Goal: Contribute content: Contribute content

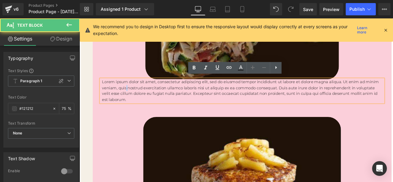
click at [133, 98] on p "Lorem ipsum dolor sit amet, consectetur adipiscing elit, sed do eiusmod tempor …" at bounding box center [272, 105] width 333 height 28
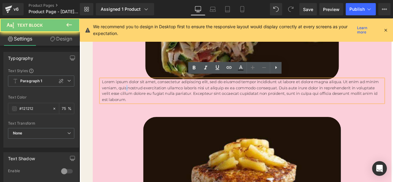
click at [133, 98] on p "Lorem ipsum dolor sit amet, consectetur adipiscing elit, sed do eiusmod tempor …" at bounding box center [272, 105] width 333 height 28
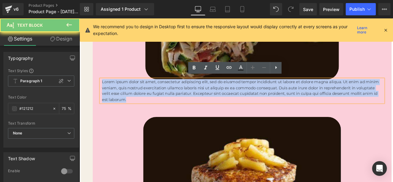
click at [133, 98] on p "Lorem ipsum dolor sit amet, consectetur adipiscing elit, sed do eiusmod tempor …" at bounding box center [272, 105] width 333 height 28
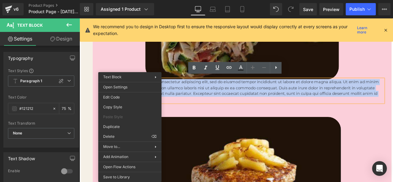
click at [261, 96] on p "Lorem ipsum dolor sit amet, consectetur adipiscing elit, sed do eiusmod tempor …" at bounding box center [272, 105] width 333 height 28
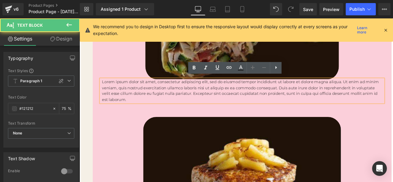
click at [260, 96] on p "Lorem ipsum dolor sit amet, consectetur adipiscing elit, sed do eiusmod tempor …" at bounding box center [272, 105] width 333 height 28
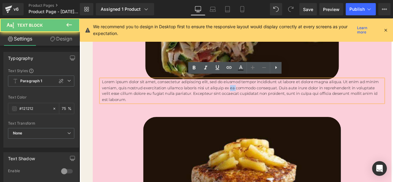
click at [260, 96] on p "Lorem ipsum dolor sit amet, consectetur adipiscing elit, sed do eiusmod tempor …" at bounding box center [272, 105] width 333 height 28
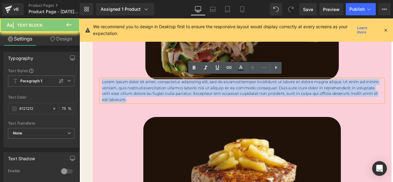
click at [260, 96] on p "Lorem ipsum dolor sit amet, consectetur adipiscing elit, sed do eiusmod tempor …" at bounding box center [272, 105] width 333 height 28
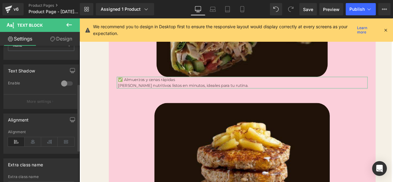
scroll to position [92, 0]
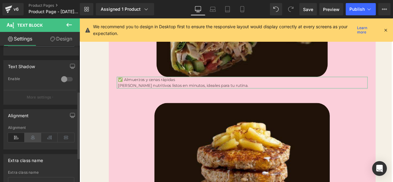
click at [30, 141] on icon at bounding box center [33, 137] width 17 height 9
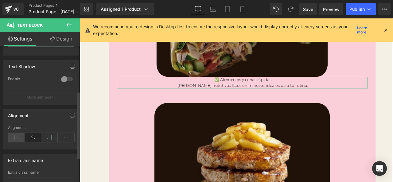
click at [15, 136] on icon at bounding box center [16, 137] width 17 height 9
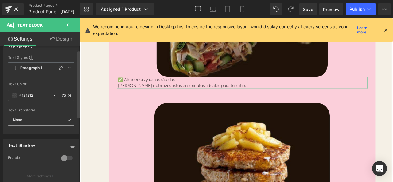
scroll to position [0, 0]
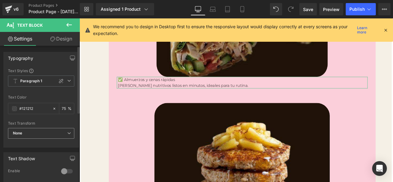
click at [62, 134] on span "None" at bounding box center [41, 133] width 66 height 11
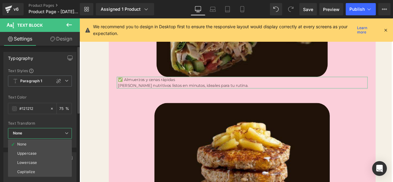
click at [63, 133] on span "None" at bounding box center [40, 133] width 64 height 11
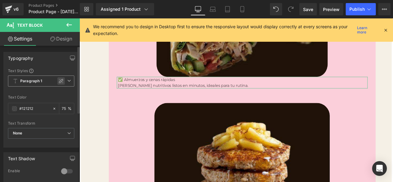
click at [59, 80] on icon at bounding box center [61, 81] width 4 height 4
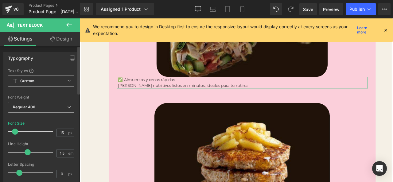
scroll to position [31, 0]
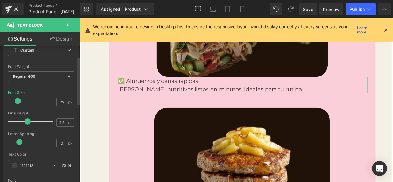
type input "23"
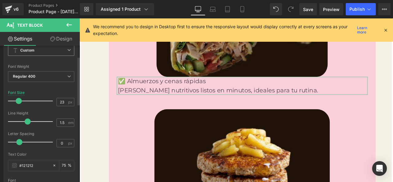
drag, startPoint x: 16, startPoint y: 104, endPoint x: 19, endPoint y: 105, distance: 3.5
click at [19, 105] on div at bounding box center [32, 101] width 42 height 12
click at [52, 39] on icon at bounding box center [52, 39] width 5 height 5
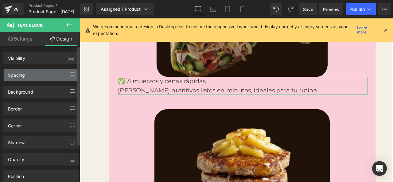
click at [59, 75] on div "Spacing" at bounding box center [41, 75] width 75 height 12
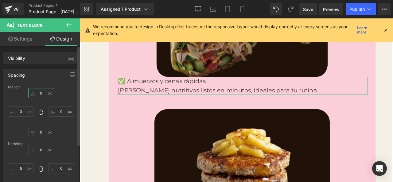
click at [43, 94] on input "0" at bounding box center [41, 93] width 26 height 10
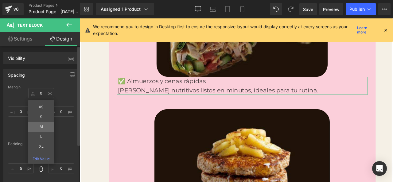
type input "M"
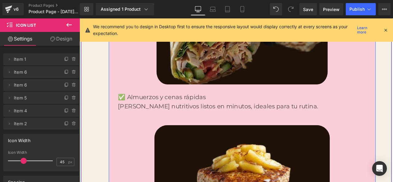
scroll to position [1195, 0]
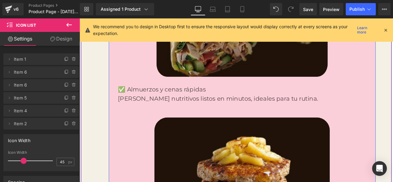
click at [165, 105] on p "✅ Almuerzos y cenas rápidas" at bounding box center [272, 103] width 295 height 11
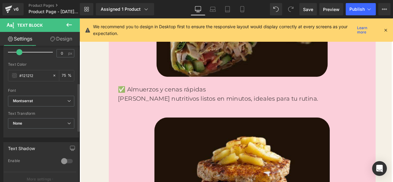
scroll to position [123, 0]
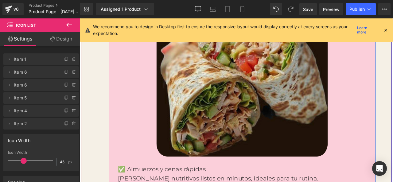
scroll to position [1195, 0]
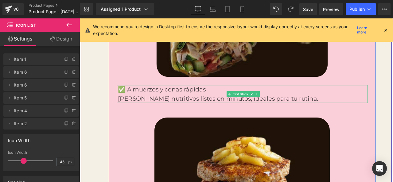
click at [169, 111] on p "[PERSON_NAME] nutritivos listos en minutos, ideales para tu rutina." at bounding box center [272, 113] width 295 height 11
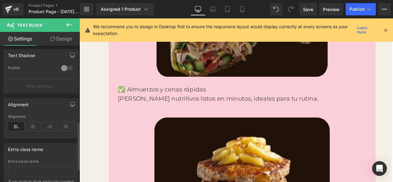
scroll to position [215, 0]
click at [29, 124] on icon at bounding box center [33, 125] width 17 height 9
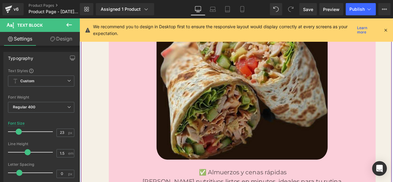
scroll to position [1195, 0]
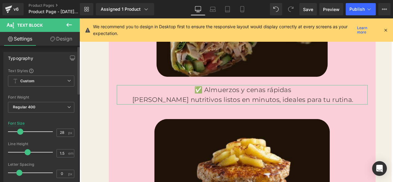
type input "30"
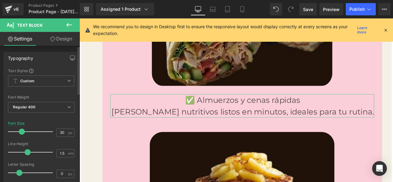
click at [21, 130] on span at bounding box center [22, 132] width 6 height 6
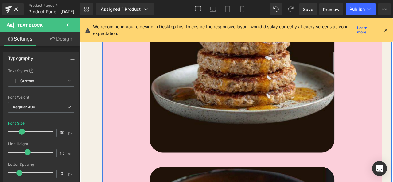
scroll to position [1441, 0]
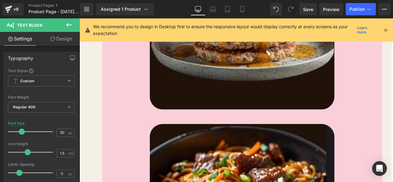
click at [95, 82] on div "Icon Te vas a sentir más liviana, con energía y [PERSON_NAME] misma. Text Block…" at bounding box center [265, 42] width 368 height 1137
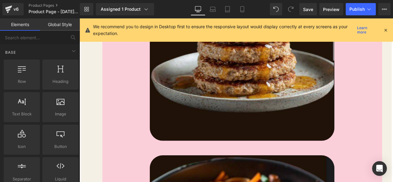
scroll to position [1410, 0]
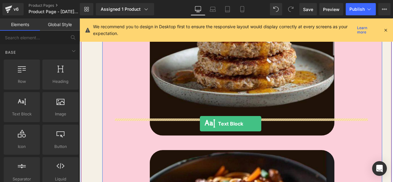
drag, startPoint x: 105, startPoint y: 125, endPoint x: 222, endPoint y: 143, distance: 117.9
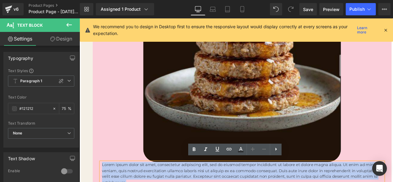
paste div
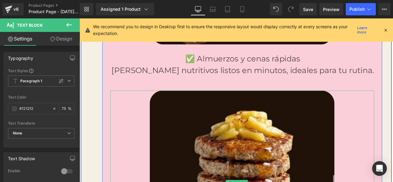
scroll to position [1240, 0]
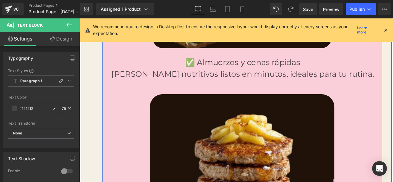
click at [174, 77] on p "[PERSON_NAME] nutritivos listos en minutos, ideales para tu rutina." at bounding box center [273, 84] width 311 height 14
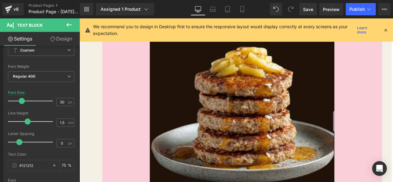
scroll to position [1363, 0]
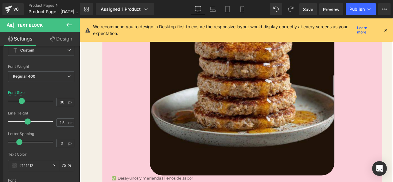
click at [79, 18] on div at bounding box center [79, 18] width 0 height 0
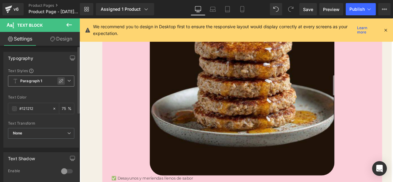
click at [59, 82] on icon at bounding box center [61, 81] width 5 height 5
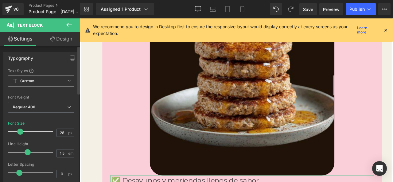
type input "30"
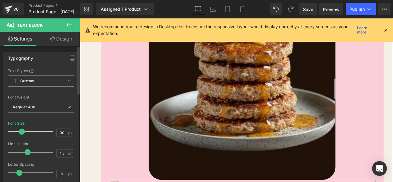
scroll to position [1374, 0]
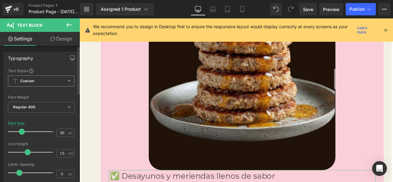
click at [23, 133] on span at bounding box center [22, 132] width 6 height 6
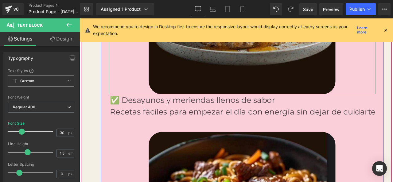
scroll to position [1466, 0]
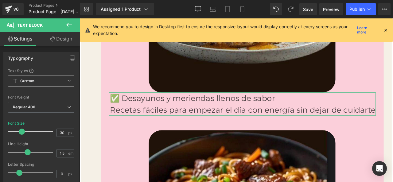
click at [55, 40] on link "Design" at bounding box center [61, 39] width 40 height 14
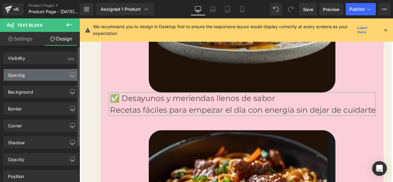
click at [44, 75] on div "Spacing" at bounding box center [41, 75] width 75 height 12
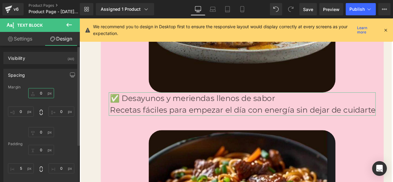
click at [41, 90] on input "0" at bounding box center [41, 93] width 26 height 10
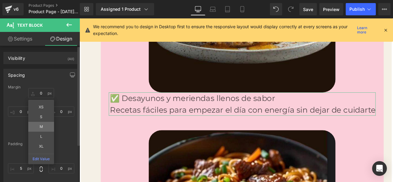
type input "M"
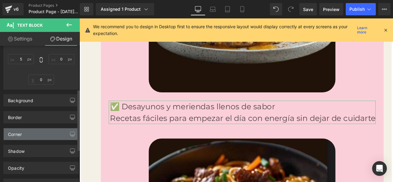
scroll to position [123, 0]
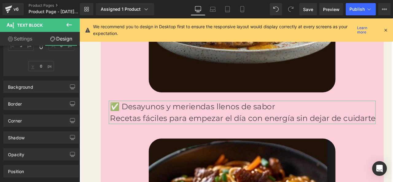
click at [26, 39] on link "Settings" at bounding box center [20, 39] width 40 height 14
type input "75"
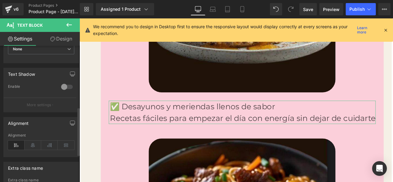
scroll to position [215, 0]
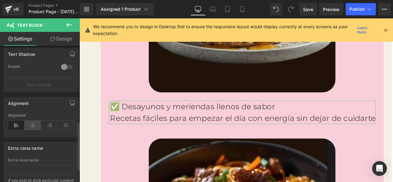
click at [36, 127] on icon at bounding box center [33, 125] width 17 height 9
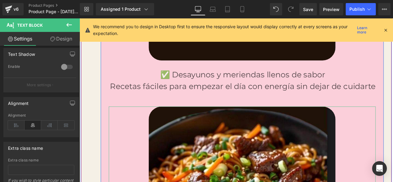
scroll to position [1497, 0]
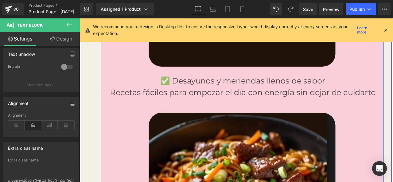
click at [392, 104] on p "Recetas fáciles para empezar el día con energía sin dejar de cuidarte" at bounding box center [273, 106] width 314 height 14
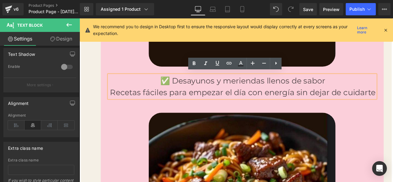
click at [392, 104] on p "Recetas fáciles para empezar el día con energía sin dejar de cuidarte" at bounding box center [273, 106] width 314 height 14
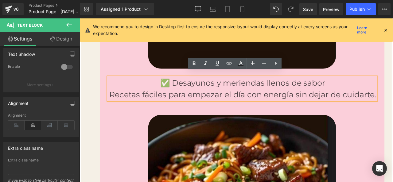
scroll to position [1499, 0]
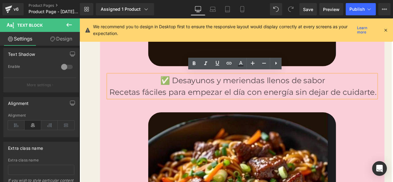
click at [94, 149] on div "Tenés un plan claro y práctico para cada día. Text Block Más de 70 recetas fáci…" at bounding box center [265, 63] width 351 height 1067
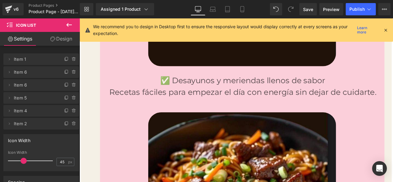
click at [70, 29] on button at bounding box center [68, 25] width 21 height 14
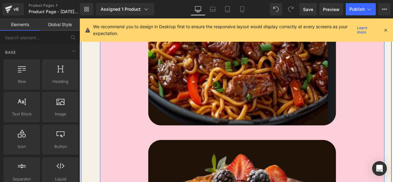
scroll to position [1745, 0]
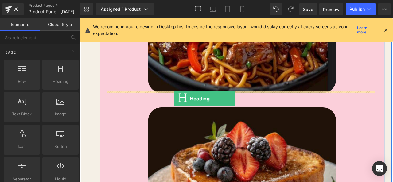
drag, startPoint x: 131, startPoint y: 95, endPoint x: 191, endPoint y: 113, distance: 63.3
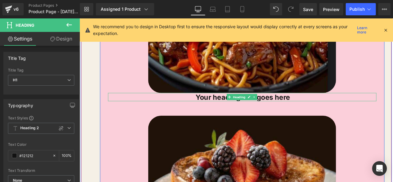
click at [229, 110] on h1 "Your heading text goes here" at bounding box center [273, 112] width 316 height 10
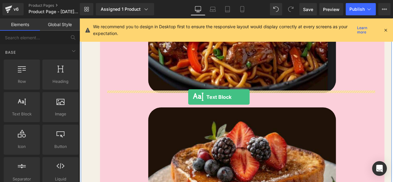
drag, startPoint x: 106, startPoint y: 126, endPoint x: 209, endPoint y: 111, distance: 103.9
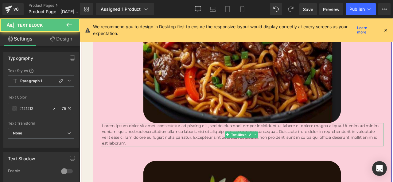
click at [203, 142] on p "Lorem ipsum dolor sit amet, consectetur adipiscing elit, sed do eiusmod tempor …" at bounding box center [272, 156] width 333 height 28
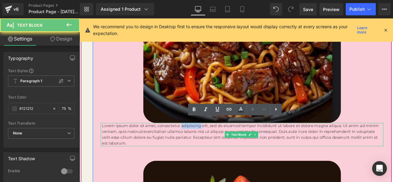
click at [203, 142] on p "Lorem ipsum dolor sit amet, consectetur adipiscing elit, sed do eiusmod tempor …" at bounding box center [272, 156] width 333 height 28
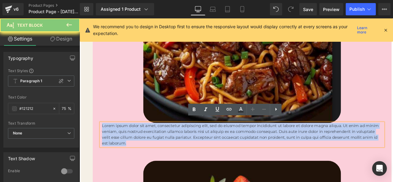
click at [203, 142] on p "Lorem ipsum dolor sit amet, consectetur adipiscing elit, sed do eiusmod tempor …" at bounding box center [272, 156] width 333 height 28
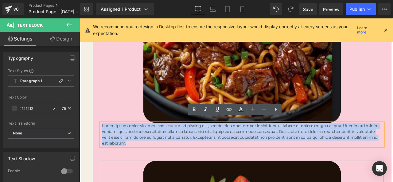
paste div
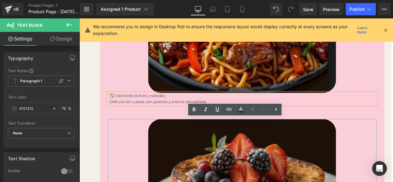
scroll to position [1712, 0]
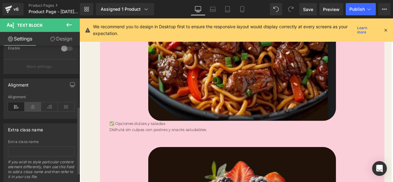
click at [29, 110] on icon at bounding box center [33, 106] width 17 height 9
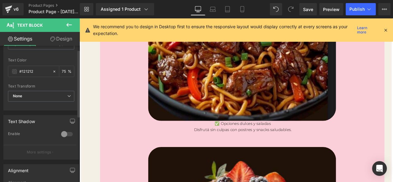
scroll to position [0, 0]
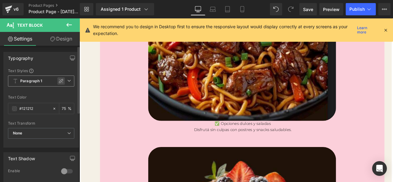
click at [59, 80] on icon at bounding box center [61, 81] width 5 height 5
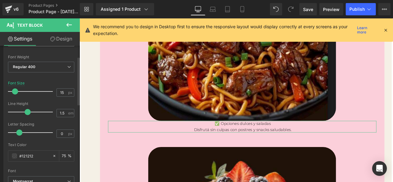
scroll to position [31, 0]
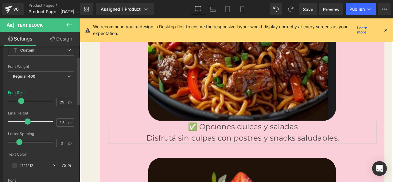
type input "30"
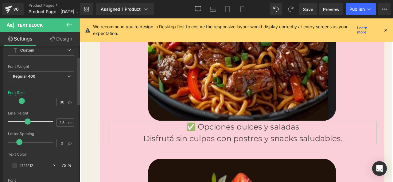
drag, startPoint x: 15, startPoint y: 102, endPoint x: 21, endPoint y: 102, distance: 6.1
click at [21, 102] on span at bounding box center [22, 101] width 6 height 6
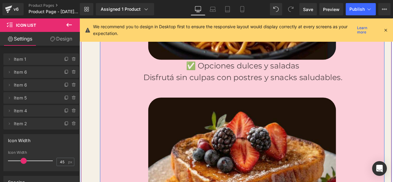
scroll to position [1773, 0]
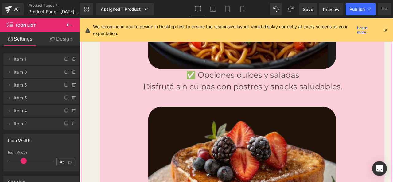
click at [52, 42] on link "Design" at bounding box center [61, 39] width 40 height 14
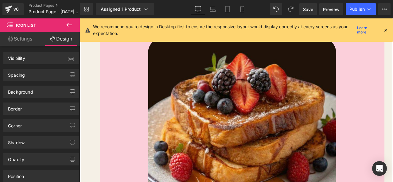
scroll to position [1866, 0]
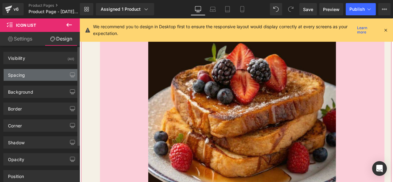
click at [62, 73] on div "Spacing" at bounding box center [41, 75] width 75 height 12
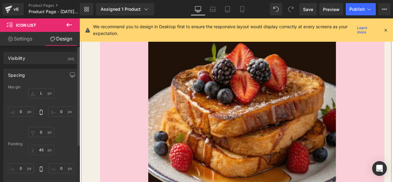
click at [61, 75] on div "Spacing" at bounding box center [41, 75] width 75 height 12
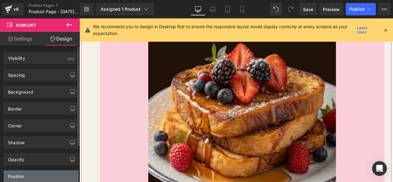
click at [55, 174] on div "Position" at bounding box center [41, 176] width 75 height 12
click at [58, 174] on div "Position" at bounding box center [41, 176] width 75 height 12
click at [51, 179] on div "Position" at bounding box center [41, 176] width 75 height 12
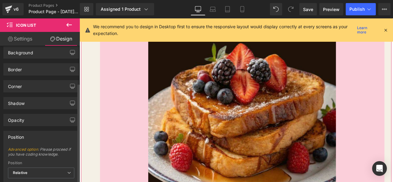
scroll to position [61, 0]
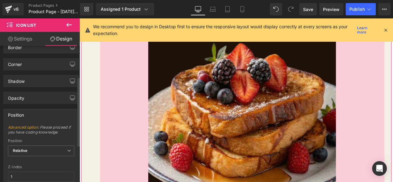
drag, startPoint x: 123, startPoint y: 159, endPoint x: 196, endPoint y: 115, distance: 85.9
click at [392, 90] on div at bounding box center [272, 142] width 318 height 222
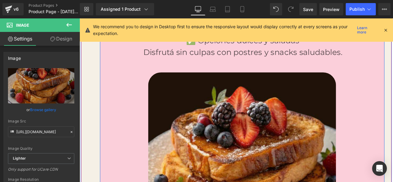
scroll to position [1804, 0]
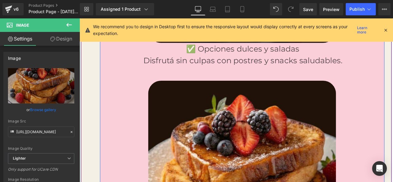
click at [174, 69] on p "Disfrutá sin culpas con postres y snacks saludables." at bounding box center [273, 68] width 316 height 14
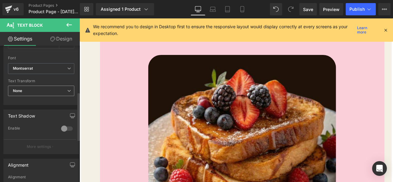
scroll to position [153, 0]
drag, startPoint x: 49, startPoint y: 39, endPoint x: 32, endPoint y: 40, distance: 17.5
click at [49, 39] on link "Design" at bounding box center [61, 39] width 40 height 14
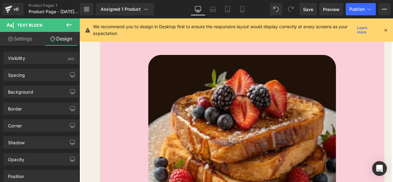
click at [32, 40] on link "Settings" at bounding box center [20, 39] width 40 height 14
type input "75"
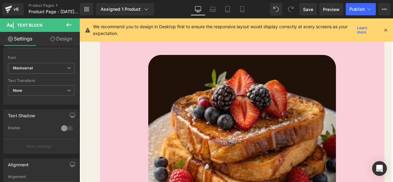
click at [47, 40] on link "Design" at bounding box center [61, 39] width 40 height 14
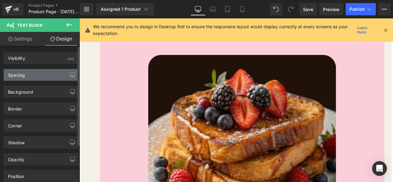
click at [37, 76] on div "Spacing" at bounding box center [41, 75] width 75 height 12
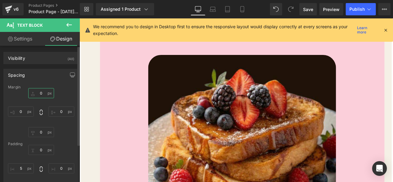
click at [40, 93] on input "0" at bounding box center [41, 93] width 26 height 10
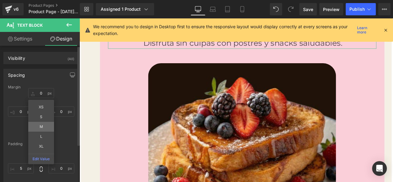
type input "M"
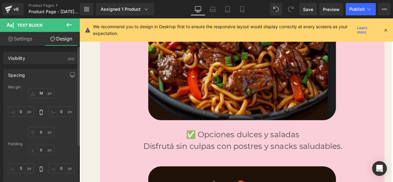
scroll to position [1712, 0]
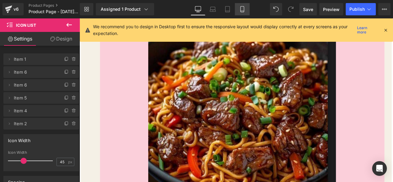
click at [235, 9] on link "Mobile" at bounding box center [242, 9] width 15 height 12
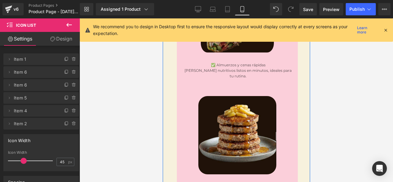
scroll to position [783, 0]
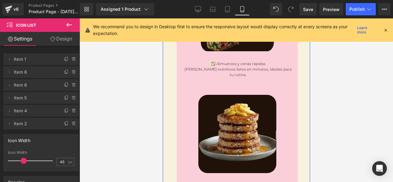
click at [317, 71] on span "Text Block" at bounding box center [327, 74] width 20 height 7
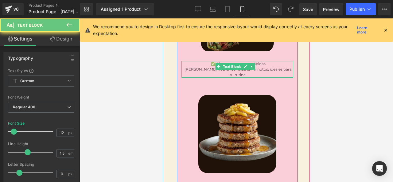
click at [205, 61] on p "✅ Almuerzos y cenas rápidas" at bounding box center [238, 64] width 110 height 6
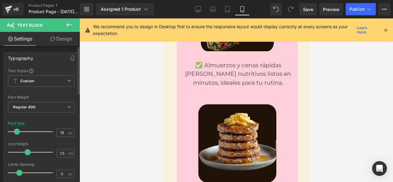
type input "18"
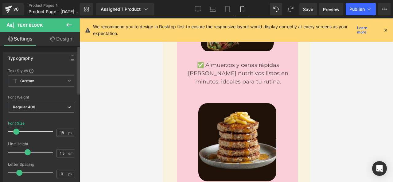
click at [17, 131] on span at bounding box center [16, 132] width 6 height 6
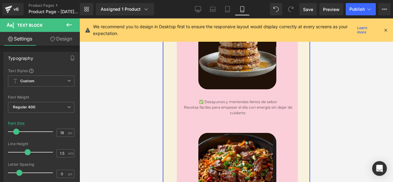
scroll to position [906, 0]
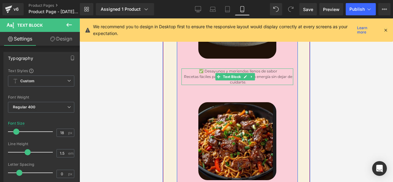
click at [211, 68] on p "✅ Desayunos y meriendas llenos de sabor" at bounding box center [238, 71] width 110 height 6
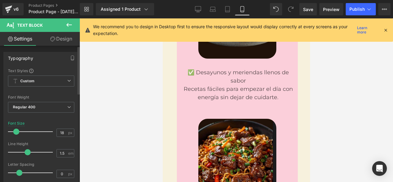
click at [17, 133] on span at bounding box center [16, 132] width 6 height 6
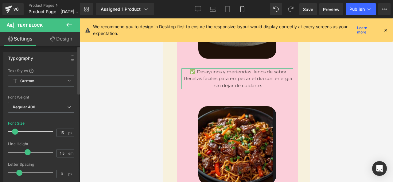
click at [16, 133] on span at bounding box center [15, 132] width 6 height 6
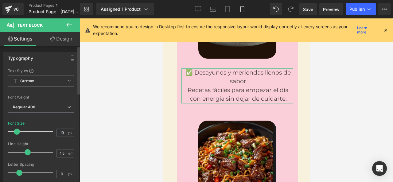
type input "18"
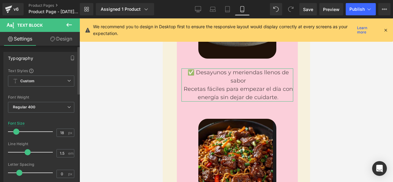
click at [17, 132] on span at bounding box center [16, 132] width 6 height 6
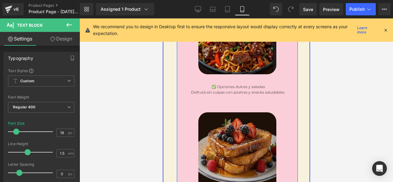
scroll to position [1029, 0]
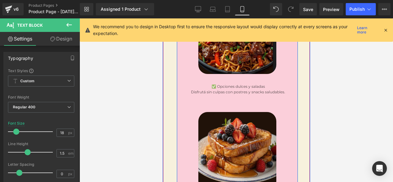
click at [326, 94] on span "Text Block" at bounding box center [336, 97] width 20 height 7
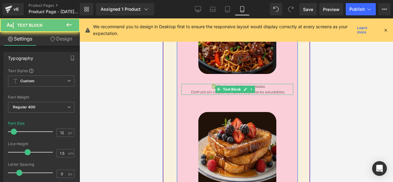
click at [211, 89] on p "Disfrutá sin culpas con postres y snacks saludables." at bounding box center [238, 92] width 110 height 6
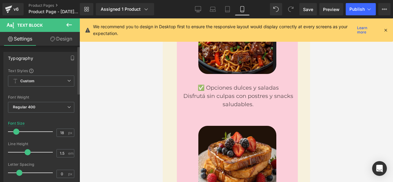
click at [17, 133] on span at bounding box center [16, 132] width 6 height 6
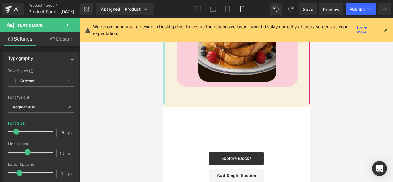
scroll to position [1152, 0]
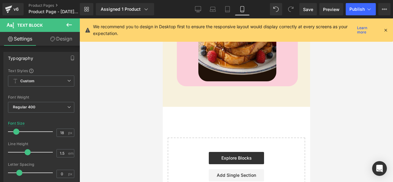
click at [140, 98] on div at bounding box center [235, 100] width 313 height 164
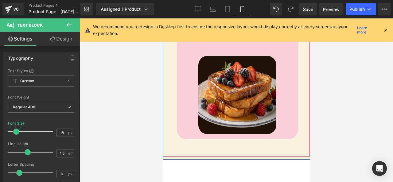
scroll to position [1135, 0]
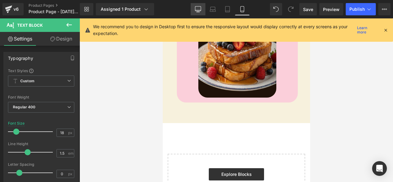
click at [199, 7] on icon at bounding box center [198, 9] width 6 height 6
type input "30"
type input "75"
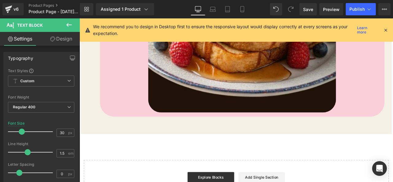
scroll to position [2000, 0]
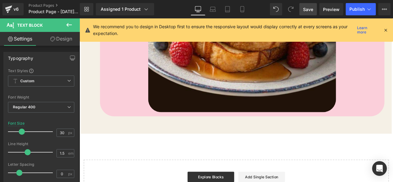
click at [311, 14] on link "Save" at bounding box center [307, 9] width 17 height 12
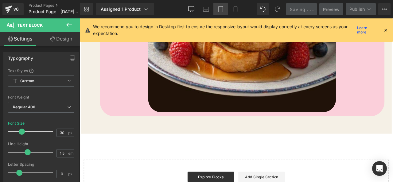
click at [224, 13] on link "Tablet" at bounding box center [220, 9] width 15 height 12
type input "12"
type input "75"
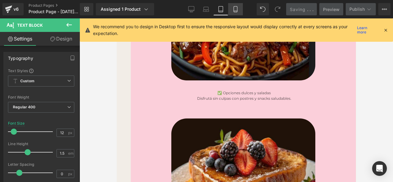
click at [232, 11] on link "Mobile" at bounding box center [235, 9] width 15 height 12
type input "18"
type input "75"
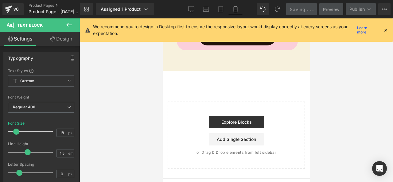
scroll to position [1023, 0]
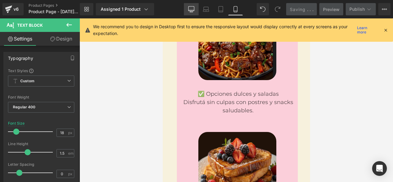
click at [194, 6] on icon at bounding box center [191, 8] width 6 height 5
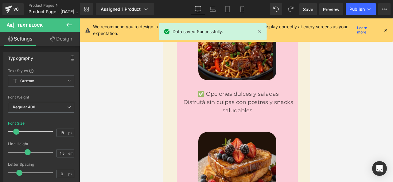
type input "30"
type input "75"
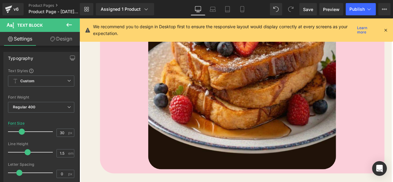
scroll to position [2087, 0]
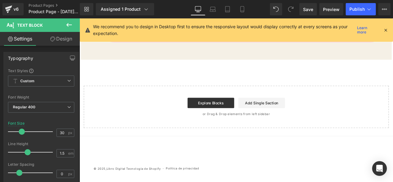
click at [68, 25] on icon at bounding box center [69, 25] width 6 height 4
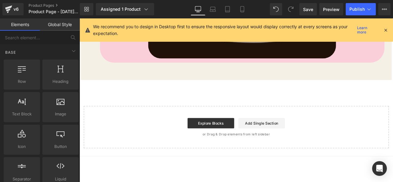
scroll to position [2056, 0]
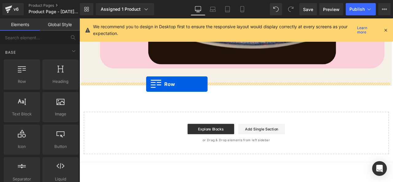
drag, startPoint x: 91, startPoint y: 96, endPoint x: 158, endPoint y: 96, distance: 67.2
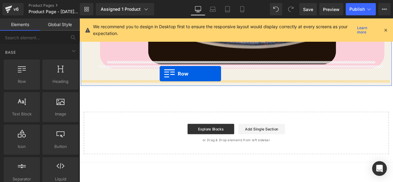
drag, startPoint x: 100, startPoint y: 92, endPoint x: 174, endPoint y: 84, distance: 74.4
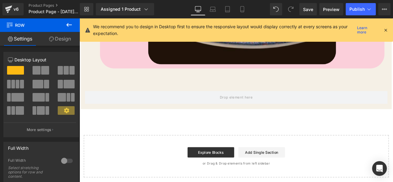
click at [70, 28] on icon at bounding box center [68, 24] width 7 height 7
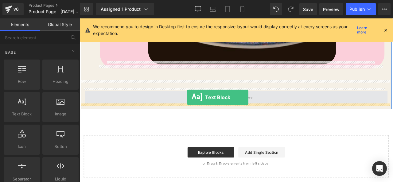
drag, startPoint x: 103, startPoint y: 122, endPoint x: 207, endPoint y: 112, distance: 104.2
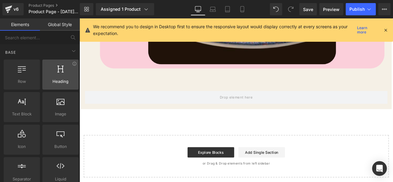
drag, startPoint x: 60, startPoint y: 82, endPoint x: 65, endPoint y: 80, distance: 5.1
click at [65, 80] on span "Heading" at bounding box center [60, 81] width 33 height 6
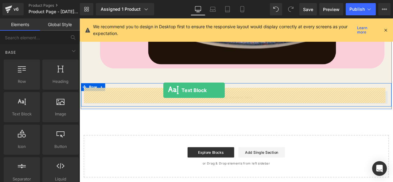
drag, startPoint x: 107, startPoint y: 122, endPoint x: 179, endPoint y: 103, distance: 74.1
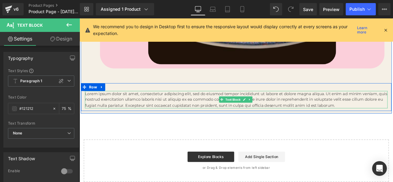
click at [133, 105] on p "Lorem ipsum dolor sit amet, consectetur adipiscing elit, sed do eiusmod tempor …" at bounding box center [265, 114] width 358 height 21
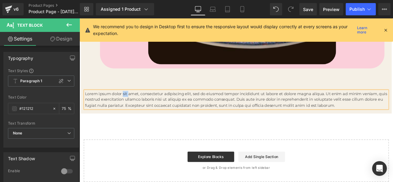
click at [133, 105] on p "Lorem ipsum dolor sit amet, consectetur adipiscing elit, sed do eiusmod tempor …" at bounding box center [265, 114] width 358 height 21
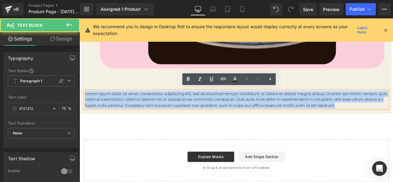
click at [133, 105] on p "Lorem ipsum dolor sit amet, consectetur adipiscing elit, sed do eiusmod tempor …" at bounding box center [265, 114] width 358 height 21
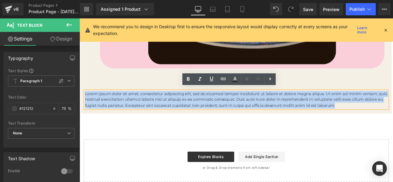
paste div
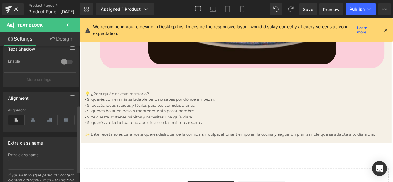
scroll to position [123, 0]
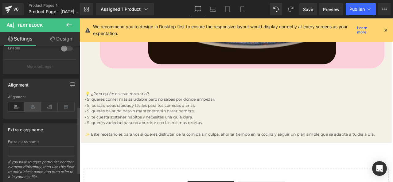
click at [35, 109] on icon at bounding box center [33, 106] width 17 height 9
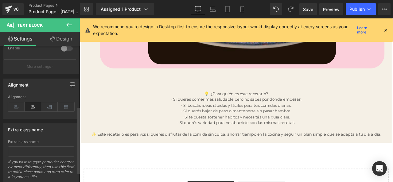
click at [5, 104] on div "Left Center Right Justify Alignment" at bounding box center [41, 107] width 75 height 24
click at [14, 106] on icon at bounding box center [16, 106] width 17 height 9
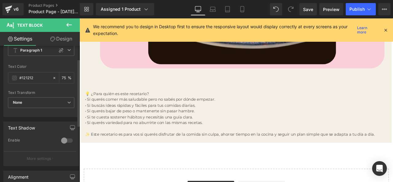
scroll to position [0, 0]
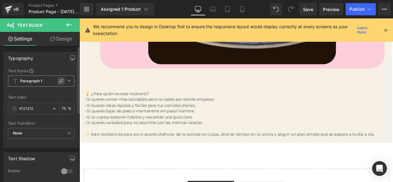
click at [59, 83] on icon at bounding box center [61, 81] width 4 height 4
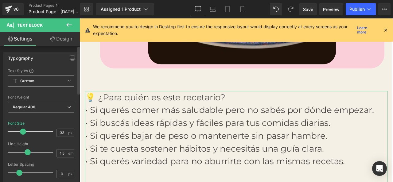
drag, startPoint x: 15, startPoint y: 132, endPoint x: 23, endPoint y: 133, distance: 7.4
click at [23, 133] on span at bounding box center [23, 132] width 6 height 6
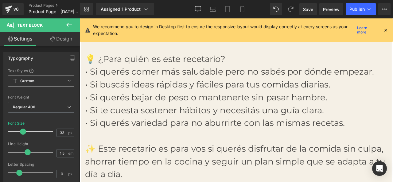
scroll to position [2087, 0]
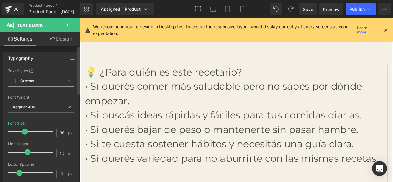
type input "40"
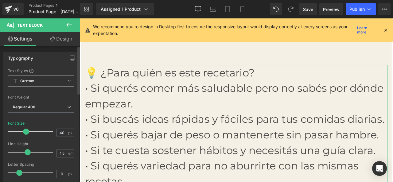
click at [25, 131] on span at bounding box center [26, 132] width 6 height 6
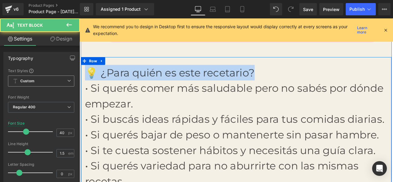
drag, startPoint x: 283, startPoint y: 83, endPoint x: 84, endPoint y: 87, distance: 199.5
click at [84, 87] on div "💡 ¿Para quién es este recetario? • Si querés [PERSON_NAME] más saludable pero n…" at bounding box center [265, 184] width 368 height 221
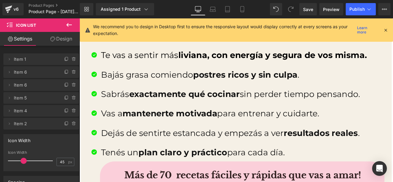
scroll to position [829, 0]
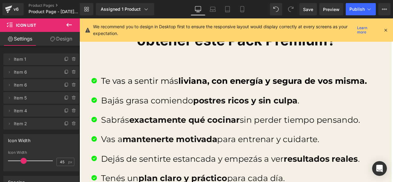
click at [159, 116] on p "Bajás grasa comiendo postres ricos y sin culpa ." at bounding box center [272, 115] width 335 height 15
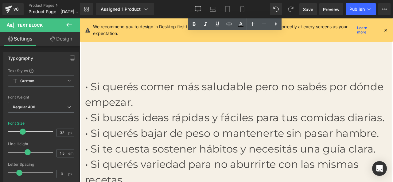
scroll to position [2056, 0]
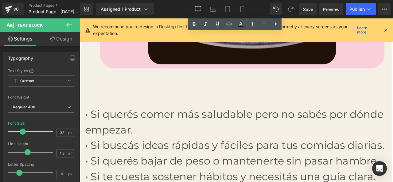
click at [159, 116] on p at bounding box center [265, 113] width 358 height 18
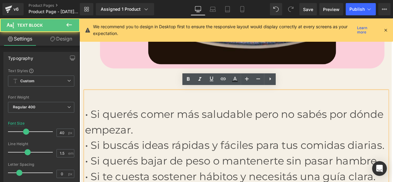
click at [163, 138] on p "• Si querés comer más saludable pero no sabés por dónde empezar." at bounding box center [265, 141] width 358 height 37
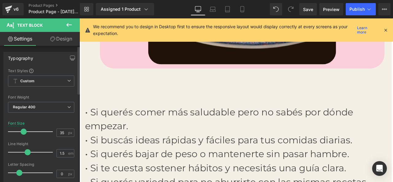
type input "34"
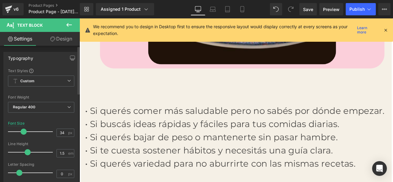
drag, startPoint x: 25, startPoint y: 131, endPoint x: 23, endPoint y: 137, distance: 6.0
click at [23, 137] on div at bounding box center [32, 131] width 42 height 12
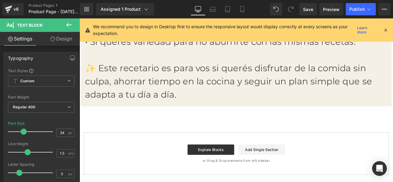
scroll to position [2210, 0]
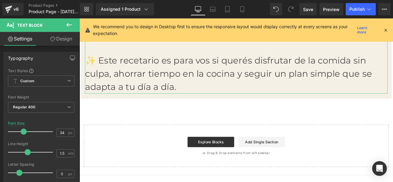
click at [53, 40] on icon at bounding box center [52, 39] width 5 height 5
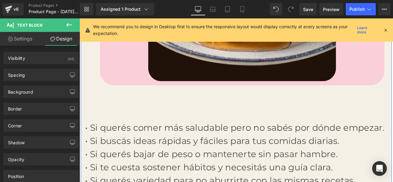
scroll to position [1995, 0]
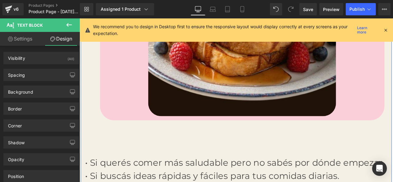
click at [79, 18] on div at bounding box center [79, 18] width 0 height 0
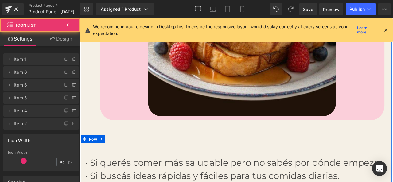
click at [94, 160] on span "Row" at bounding box center [95, 161] width 13 height 9
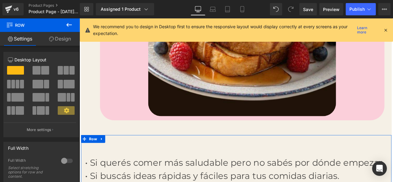
click at [62, 42] on link "Design" at bounding box center [60, 39] width 40 height 14
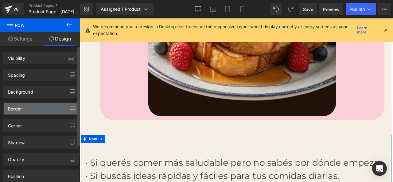
click at [50, 107] on div "Border" at bounding box center [41, 109] width 75 height 12
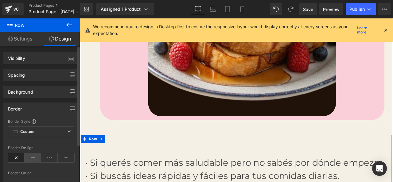
click at [36, 158] on icon at bounding box center [33, 157] width 17 height 9
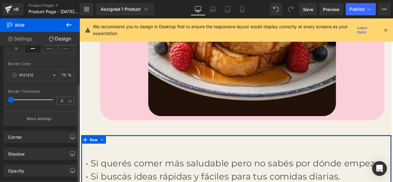
scroll to position [123, 0]
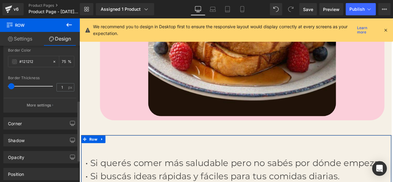
type input "2"
click at [12, 85] on span at bounding box center [12, 86] width 6 height 6
click at [14, 62] on span at bounding box center [14, 61] width 5 height 5
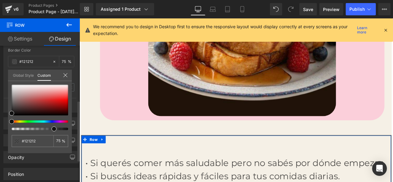
type input "#111111"
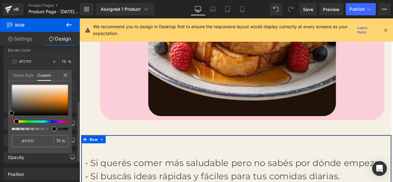
click at [15, 120] on span at bounding box center [16, 121] width 5 height 5
type input "#171616"
type input "#262620"
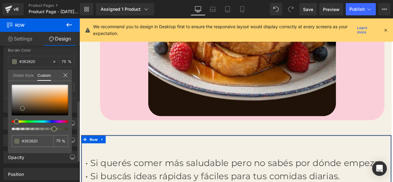
type input "#45452f"
type input "#68683f"
type input "#86864a"
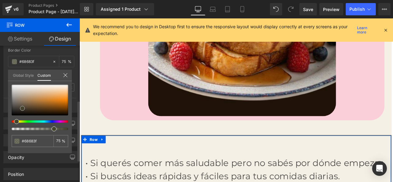
type input "#86864a"
type input "#a0a04f"
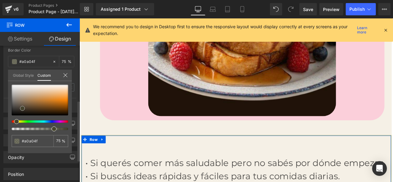
type input "#b4b459"
type input "#c5c562"
type input "#cdcd6e"
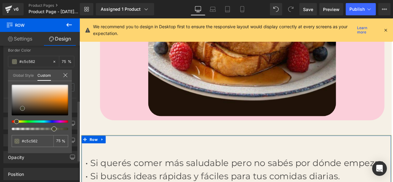
type input "#cdcd6e"
type input "#d3d378"
type input "#d6d67a"
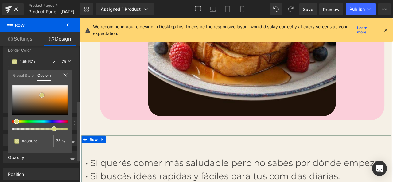
type input "#d9d981"
type input "#dbdb84"
type input "#e0e08e"
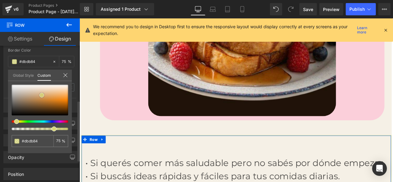
type input "#e0e08e"
type input "#e5e59e"
type input "#e7e7a5"
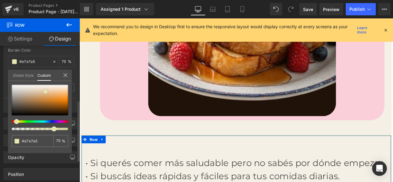
type input "#ececb0"
type input "#eeeeb8"
type input "#f1f1c0"
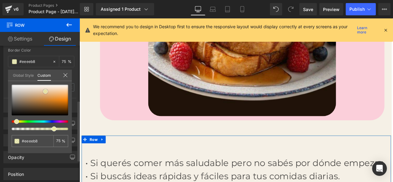
type input "#f1f1c0"
type input "#f3f3c8"
type input "#f2f2c4"
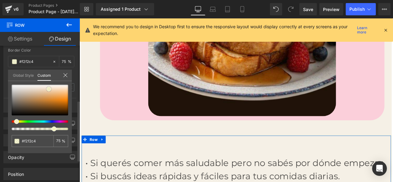
type input "#f1f1c0"
type input "#f0f0bc"
type input "#eeeeb3"
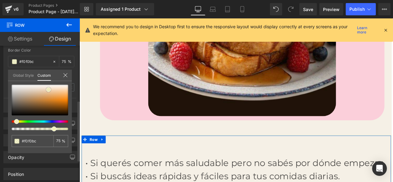
type input "#eeeeb3"
type input "#eeeeb4"
type input "#ebeba7"
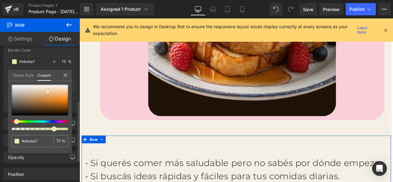
type input "#e9e9a4"
type input "#e6e6a1"
type input "#e5e59e"
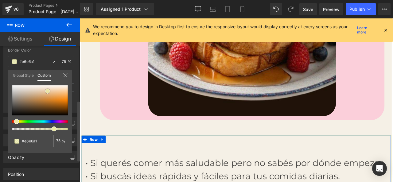
type input "#e5e59e"
type input "#e4e49f"
type input "#e5e5a3"
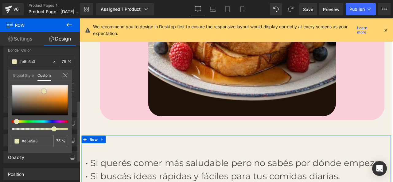
type input "#e7e7ab"
type input "#e7e7aa"
type input "#e9e9a9"
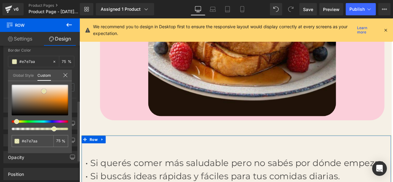
type input "#e9e9a9"
type input "#ebeba7"
type input "#ececa6"
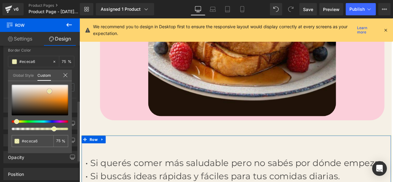
type input "#ededa5"
type input "#eeeea4"
type input "#efefa8"
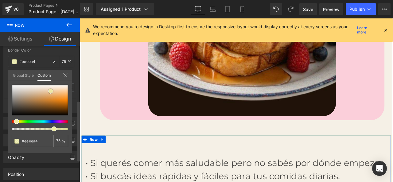
type input "#efefa8"
type input "#f0f0b1"
type input "#f2f2b9"
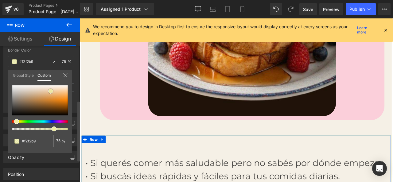
type input "#f3f3bd"
type input "#f4f4c6"
type input "#f6f6ca"
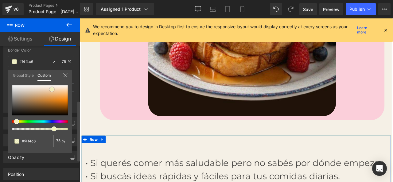
type input "#f6f6ca"
type input "#f5f5c6"
type input "#efefa8"
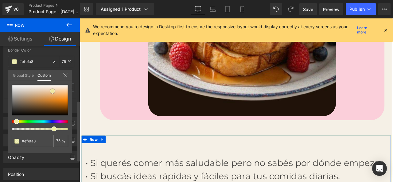
type input "#eeee9a"
type input "#ecec91"
type input "#e8e87c"
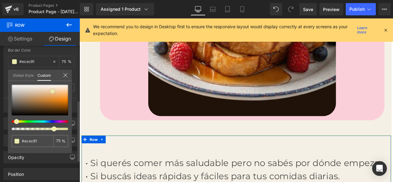
type input "#e8e87c"
type input "#e6e66f"
type input "#e6e669"
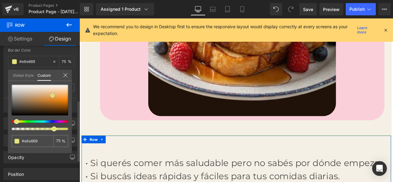
type input "#e6e665"
type input "#e4e467"
type input "#e4e476"
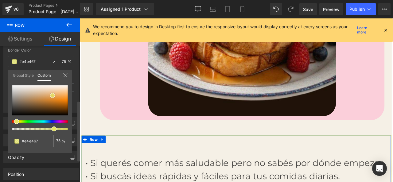
type input "#e4e476"
type input "#e5e584"
type input "#e6e68e"
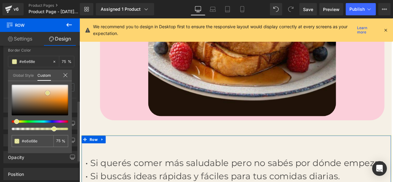
type input "#e5e58e"
type input "#d6d651"
type input "#b2b228"
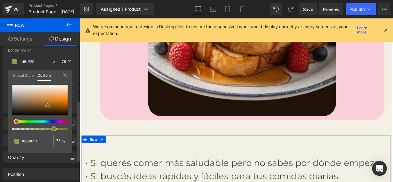
type input "#b2b228"
type input "#81811c"
type input "#606014"
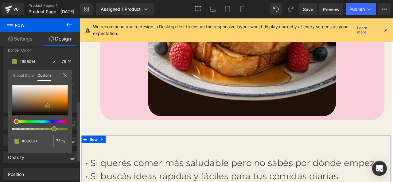
type input "#505010"
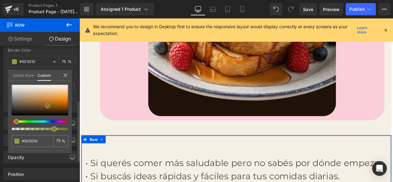
type input "#48480e"
type input "#44440d"
type input "#41410b"
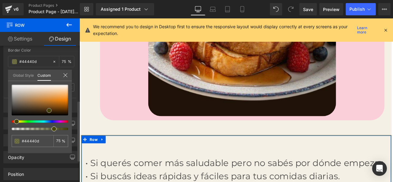
type input "#41410b"
type input "#42420a"
type input "#424209"
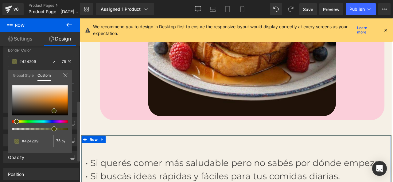
type input "#434309"
type input "#444408"
type input "#454507"
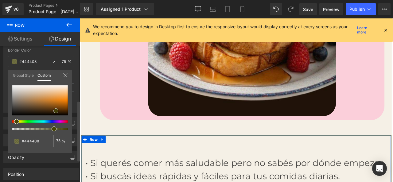
type input "#454507"
type input "#4c4c05"
type input "#4c4c04"
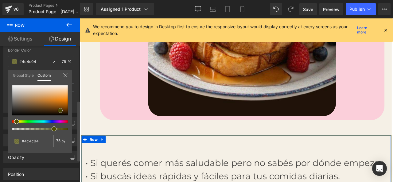
type input "#434304"
type input "#393903"
type input "#2f2f03"
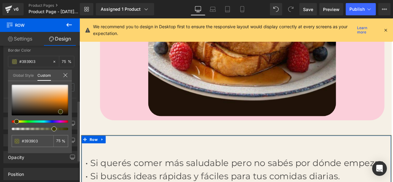
type input "#2f2f03"
type input "#262602"
type input "#212101"
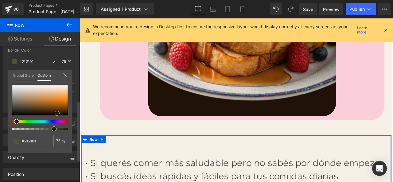
type input "#202003"
type input "#252503"
type input "#282805"
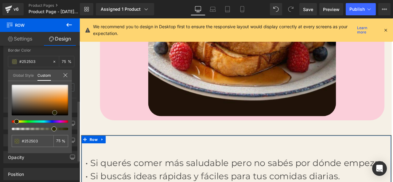
type input "#282805"
type input "#313106"
type input "#444408"
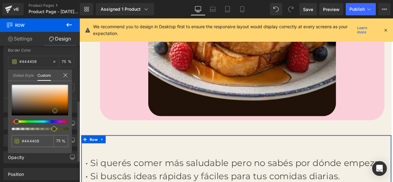
type input "#3f3f07"
type input "#363607"
type input "#313106"
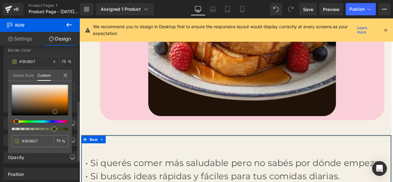
type input "#313106"
type input "#373706"
drag, startPoint x: 12, startPoint y: 114, endPoint x: 41, endPoint y: 108, distance: 29.6
click at [41, 108] on span at bounding box center [40, 108] width 5 height 5
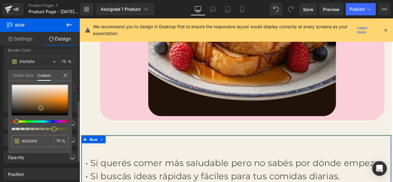
click at [67, 75] on icon at bounding box center [65, 75] width 5 height 5
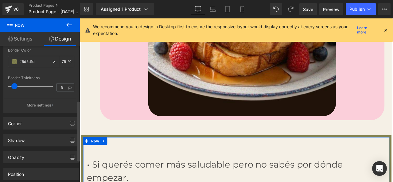
click at [16, 85] on span at bounding box center [14, 86] width 6 height 6
click at [47, 40] on link "Design" at bounding box center [60, 39] width 40 height 14
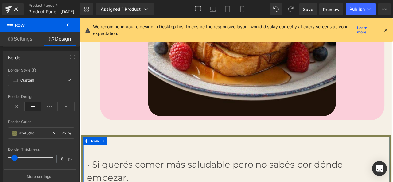
click at [29, 43] on link "Settings" at bounding box center [20, 39] width 40 height 14
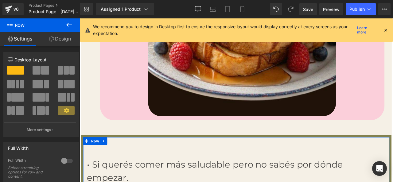
click at [60, 41] on link "Design" at bounding box center [60, 39] width 40 height 14
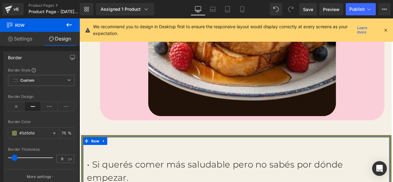
click at [60, 41] on link "Design" at bounding box center [60, 39] width 40 height 14
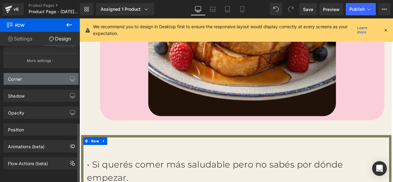
click at [40, 75] on div "Corner" at bounding box center [41, 79] width 75 height 12
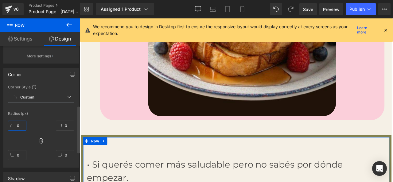
click at [19, 125] on input "0" at bounding box center [17, 126] width 18 height 10
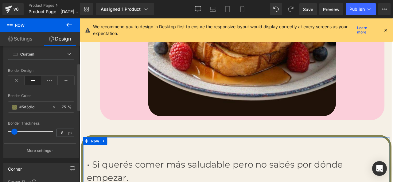
scroll to position [49, 0]
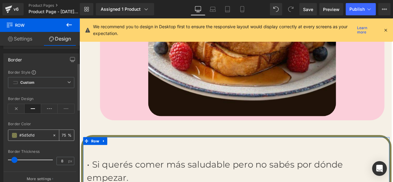
click at [25, 135] on input "#5d5d1d" at bounding box center [34, 135] width 30 height 7
click at [10, 137] on div "#5d5d1d" at bounding box center [30, 135] width 44 height 11
click at [15, 136] on span at bounding box center [14, 135] width 5 height 5
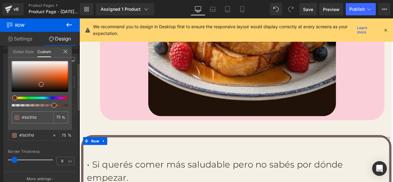
drag, startPoint x: 20, startPoint y: 98, endPoint x: 12, endPoint y: 99, distance: 8.6
click at [12, 99] on div at bounding box center [40, 83] width 56 height 45
click at [43, 84] on span at bounding box center [43, 82] width 5 height 5
drag, startPoint x: 43, startPoint y: 84, endPoint x: 41, endPoint y: 87, distance: 3.6
click at [41, 87] on span at bounding box center [41, 85] width 5 height 5
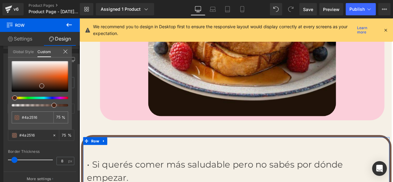
click at [65, 56] on div "Global Style Custom" at bounding box center [40, 51] width 64 height 11
click at [65, 53] on icon at bounding box center [65, 51] width 5 height 5
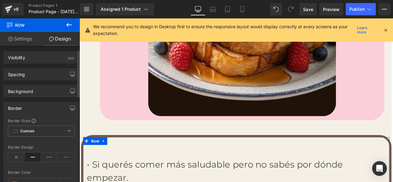
scroll to position [0, 0]
click at [60, 79] on div "Spacing" at bounding box center [41, 75] width 75 height 12
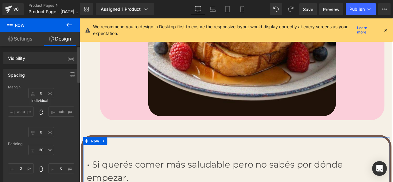
click at [40, 112] on icon at bounding box center [41, 112] width 6 height 6
click at [48, 90] on input "0" at bounding box center [41, 93] width 26 height 10
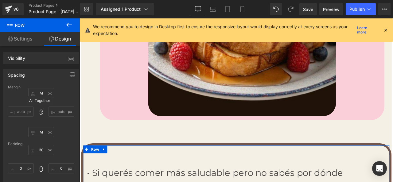
click at [38, 112] on icon at bounding box center [41, 112] width 6 height 6
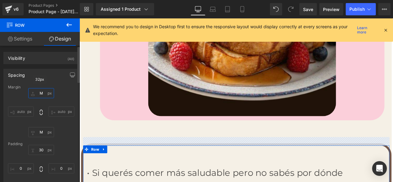
click at [44, 93] on input "M" at bounding box center [41, 93] width 26 height 10
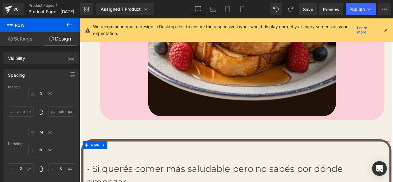
scroll to position [31, 0]
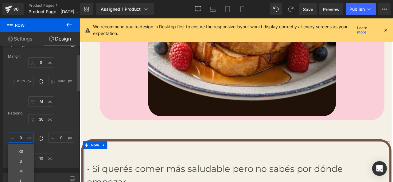
click at [26, 138] on input "0" at bounding box center [21, 138] width 26 height 10
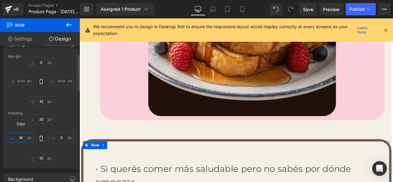
click at [26, 136] on input "M" at bounding box center [21, 138] width 26 height 10
click at [27, 139] on input "XS" at bounding box center [21, 138] width 26 height 10
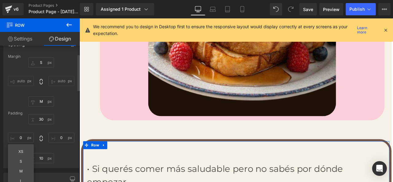
click at [63, 110] on div "Margin 16px S auto auto 32px M auto auto [GEOGRAPHIC_DATA] 30px 30 0px 0 10px 1…" at bounding box center [41, 111] width 75 height 114
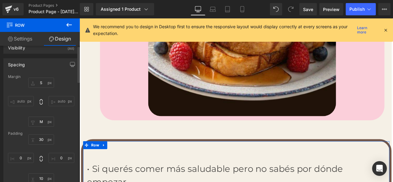
scroll to position [0, 0]
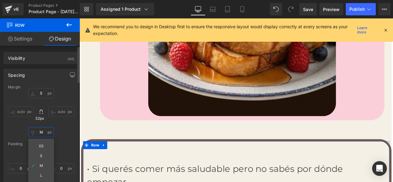
click at [38, 133] on input "M" at bounding box center [41, 132] width 26 height 10
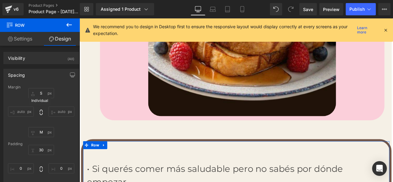
click at [39, 112] on icon at bounding box center [41, 112] width 6 height 6
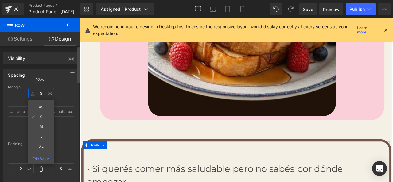
click at [44, 94] on input "S" at bounding box center [41, 93] width 26 height 10
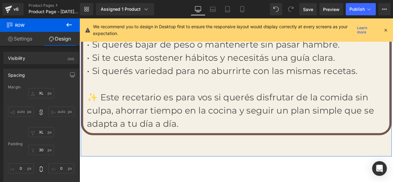
scroll to position [2210, 0]
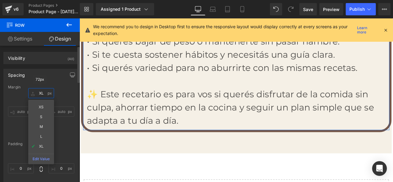
click at [46, 92] on input "XL" at bounding box center [41, 93] width 26 height 10
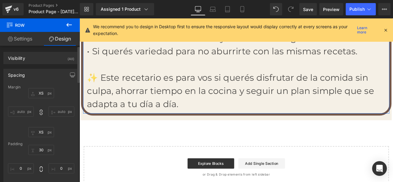
click at [68, 111] on input "auto" at bounding box center [61, 111] width 26 height 10
drag, startPoint x: 68, startPoint y: 111, endPoint x: 45, endPoint y: 108, distance: 22.3
click at [66, 110] on input "auto" at bounding box center [61, 111] width 26 height 10
click at [39, 112] on icon at bounding box center [41, 112] width 6 height 6
click at [58, 112] on input "auto" at bounding box center [61, 111] width 26 height 10
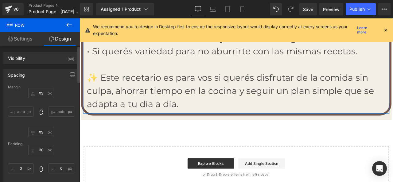
click at [48, 113] on input "auto" at bounding box center [61, 111] width 26 height 10
click at [48, 117] on div "8px XS auto auto 8px XS auto auto" at bounding box center [41, 112] width 66 height 49
click at [43, 95] on input "XS" at bounding box center [41, 93] width 26 height 10
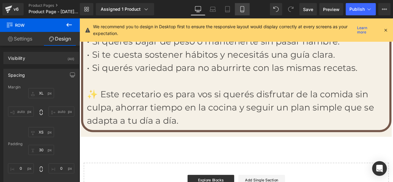
click at [237, 9] on link "Mobile" at bounding box center [242, 9] width 15 height 12
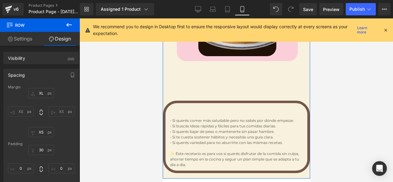
scroll to position [1184, 0]
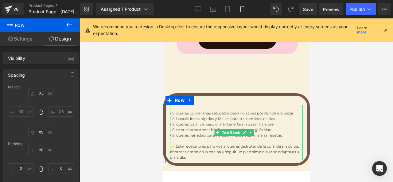
click at [216, 116] on p "• Si buscás ideas rápidas y fáciles para tus comidas diarias." at bounding box center [236, 119] width 133 height 6
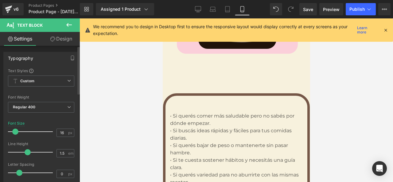
click at [14, 132] on span at bounding box center [15, 132] width 6 height 6
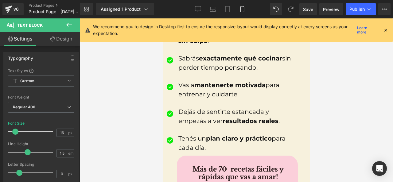
scroll to position [540, 0]
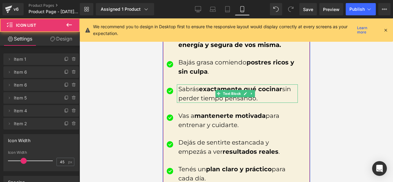
click at [199, 93] on p "Sabrás exactamente qué cocinar sin perder tiempo pensando." at bounding box center [237, 93] width 119 height 18
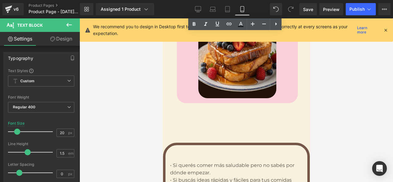
scroll to position [1245, 0]
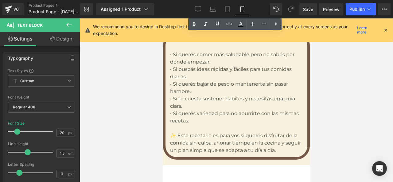
click at [200, 110] on p "• Si querés variedad para no aburrirte con las mismas recetas." at bounding box center [236, 117] width 133 height 15
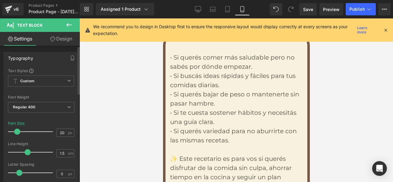
click at [18, 131] on span at bounding box center [17, 132] width 6 height 6
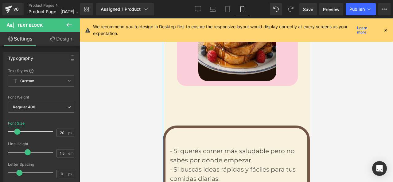
scroll to position [1153, 0]
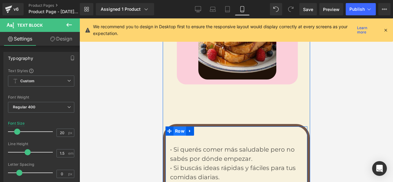
click at [178, 126] on span "Row" at bounding box center [179, 130] width 13 height 9
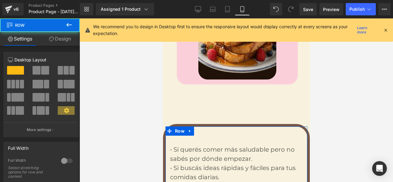
click at [50, 43] on link "Design" at bounding box center [60, 39] width 40 height 14
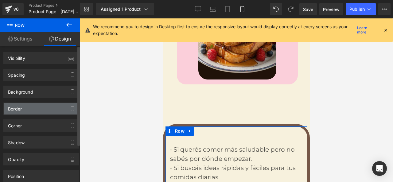
click at [44, 107] on div "Border" at bounding box center [41, 109] width 75 height 12
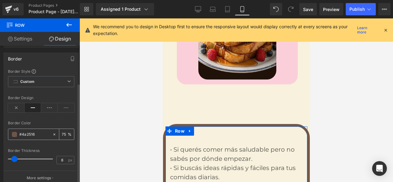
scroll to position [61, 0]
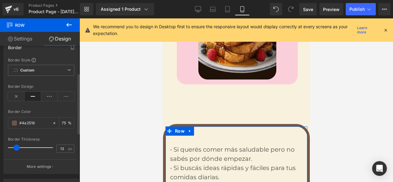
click at [16, 145] on div at bounding box center [32, 147] width 42 height 12
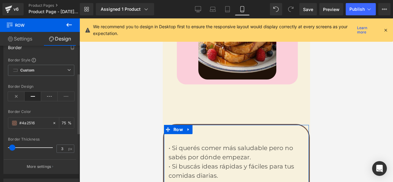
drag, startPoint x: 15, startPoint y: 146, endPoint x: 11, endPoint y: 149, distance: 4.7
click at [11, 149] on span at bounding box center [12, 148] width 6 height 6
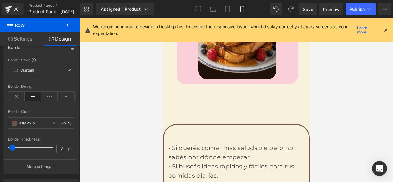
click at [101, 120] on div at bounding box center [235, 100] width 313 height 164
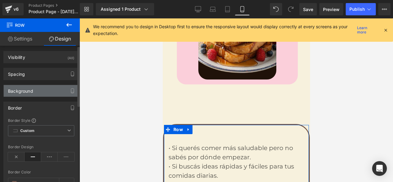
scroll to position [0, 0]
click at [57, 92] on div "Background" at bounding box center [41, 92] width 75 height 12
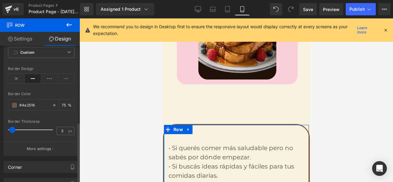
scroll to position [184, 0]
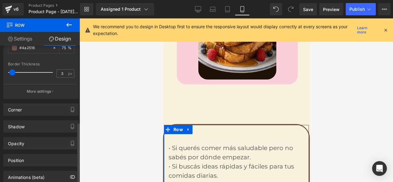
click at [55, 106] on div "Corner" at bounding box center [41, 110] width 75 height 12
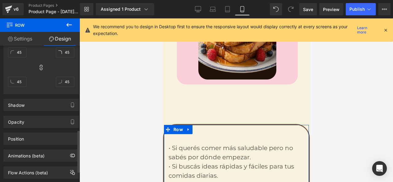
scroll to position [307, 0]
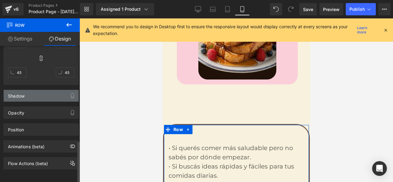
click at [58, 94] on div "Shadow" at bounding box center [41, 96] width 75 height 12
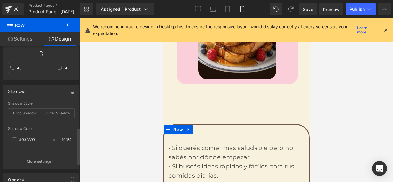
scroll to position [245, 0]
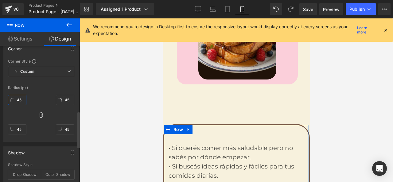
click at [22, 100] on input "45" at bounding box center [17, 100] width 18 height 10
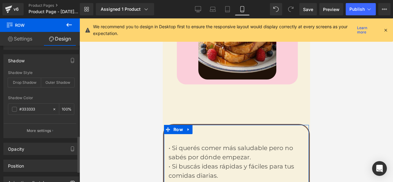
scroll to position [378, 0]
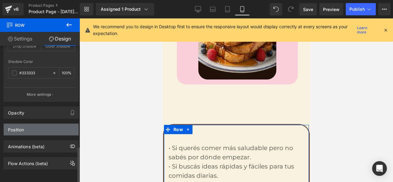
click at [48, 125] on div "Position" at bounding box center [41, 130] width 75 height 12
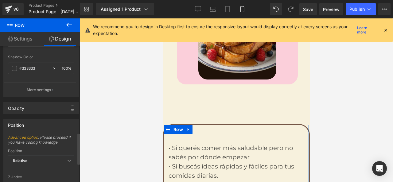
scroll to position [461, 0]
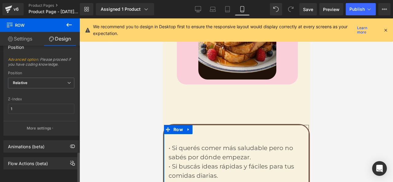
click at [48, 125] on p "More settings" at bounding box center [39, 128] width 25 height 6
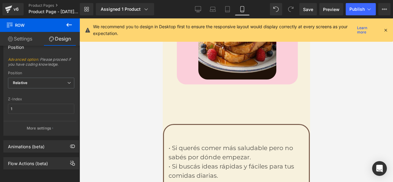
click at [121, 115] on div at bounding box center [235, 100] width 313 height 164
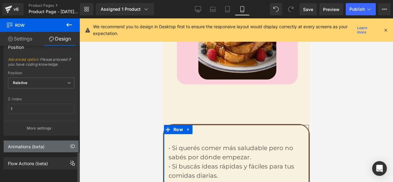
click at [33, 141] on div "Animations (beta)" at bounding box center [26, 145] width 37 height 9
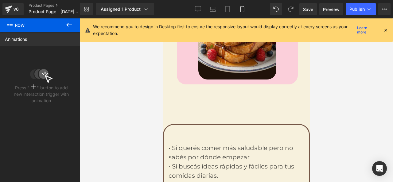
click at [120, 81] on div at bounding box center [235, 100] width 313 height 164
click at [99, 97] on div at bounding box center [235, 100] width 313 height 164
click at [69, 24] on icon at bounding box center [68, 24] width 7 height 7
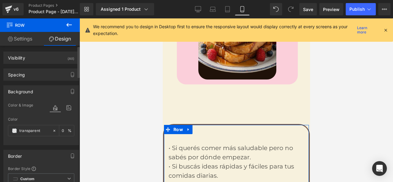
scroll to position [0, 0]
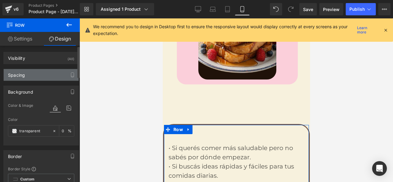
click at [46, 72] on div "Spacing" at bounding box center [41, 75] width 75 height 12
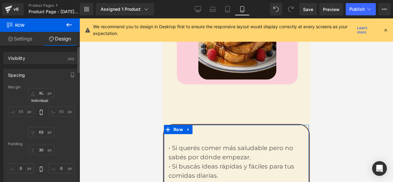
click at [40, 113] on icon at bounding box center [41, 112] width 6 height 6
click at [40, 113] on icon at bounding box center [41, 113] width 3 height 6
click at [40, 113] on icon at bounding box center [41, 112] width 6 height 6
click at [40, 113] on icon at bounding box center [41, 113] width 3 height 6
click at [40, 113] on icon at bounding box center [41, 112] width 6 height 6
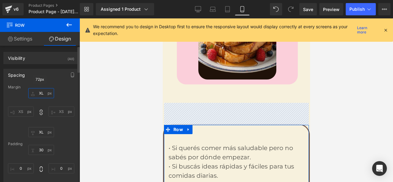
click at [48, 93] on input "XL" at bounding box center [41, 93] width 26 height 10
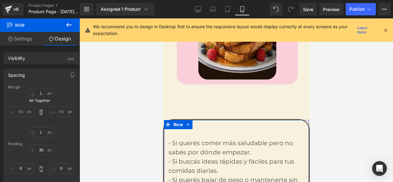
click at [40, 114] on icon at bounding box center [41, 112] width 6 height 6
click at [46, 94] on input "L" at bounding box center [41, 93] width 26 height 10
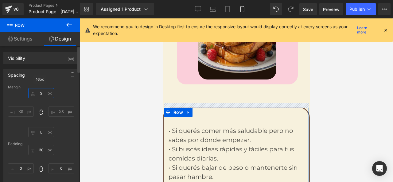
click at [49, 93] on input "S" at bounding box center [41, 93] width 26 height 10
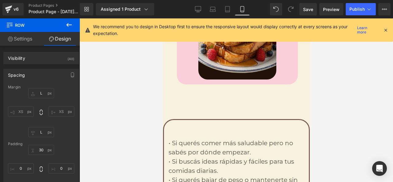
click at [109, 111] on div at bounding box center [235, 100] width 313 height 164
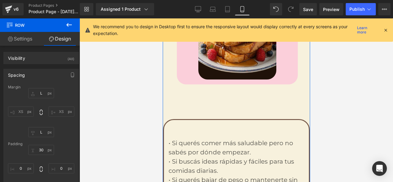
scroll to position [1215, 0]
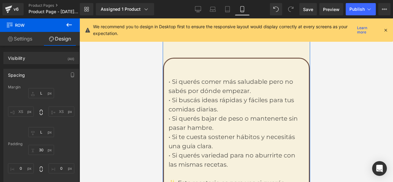
click at [195, 114] on p "• Si querés bajar de peso o mantenerte sin pasar hambre." at bounding box center [236, 123] width 136 height 18
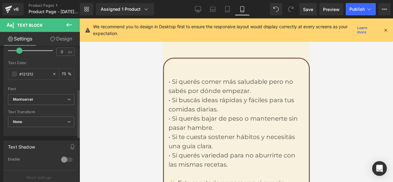
scroll to position [123, 0]
click at [126, 96] on div at bounding box center [235, 100] width 313 height 164
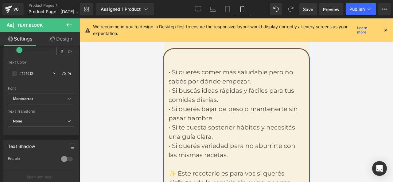
scroll to position [1215, 0]
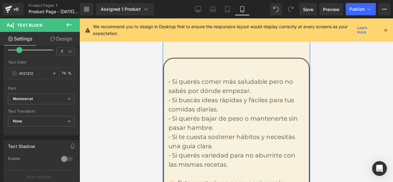
click at [232, 95] on p "• Si buscás ideas rápidas y fáciles para tus comidas diarias." at bounding box center [236, 104] width 136 height 18
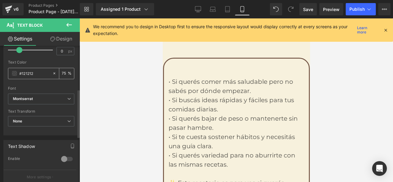
click at [41, 74] on input "#121212" at bounding box center [34, 73] width 30 height 7
click at [14, 73] on span at bounding box center [14, 73] width 5 height 5
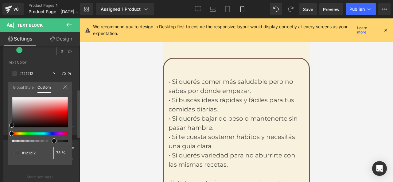
click at [61, 153] on input "75" at bounding box center [59, 153] width 6 height 4
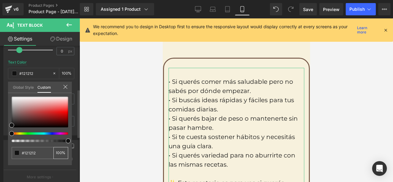
scroll to position [0, 0]
drag, startPoint x: 61, startPoint y: 154, endPoint x: 52, endPoint y: 154, distance: 9.2
click at [52, 154] on div "#121212 100 %" at bounding box center [40, 153] width 56 height 12
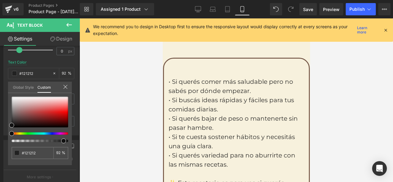
click at [107, 93] on div at bounding box center [235, 100] width 313 height 164
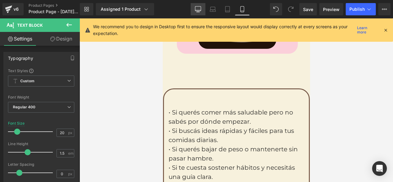
click at [197, 11] on icon at bounding box center [198, 9] width 6 height 6
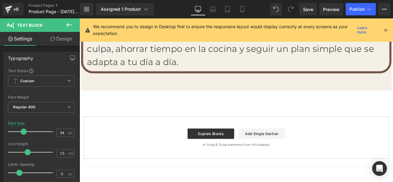
scroll to position [2311, 0]
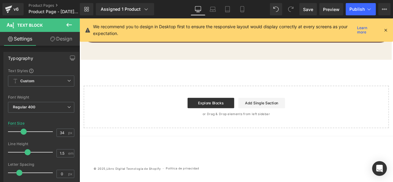
click at [56, 38] on link "Design" at bounding box center [61, 39] width 40 height 14
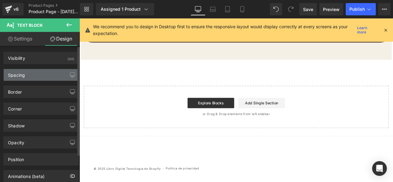
click at [50, 80] on div "Spacing" at bounding box center [41, 75] width 75 height 12
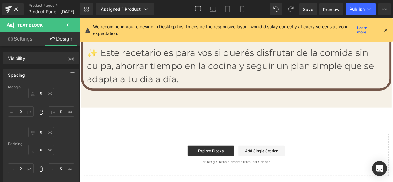
scroll to position [2249, 0]
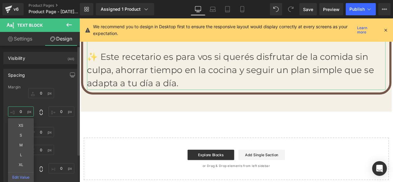
click at [26, 111] on input "0" at bounding box center [21, 111] width 26 height 10
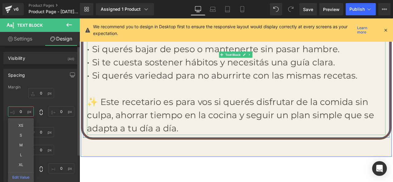
scroll to position [2188, 0]
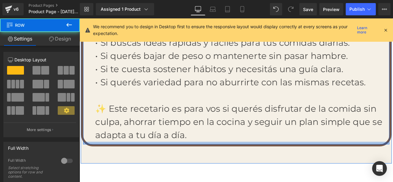
click at [85, 164] on div at bounding box center [265, 165] width 363 height 3
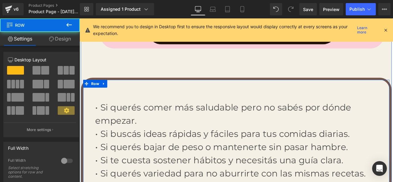
scroll to position [2065, 0]
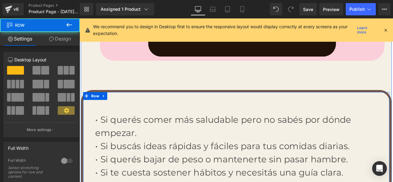
click at [95, 110] on span "Row" at bounding box center [98, 110] width 13 height 9
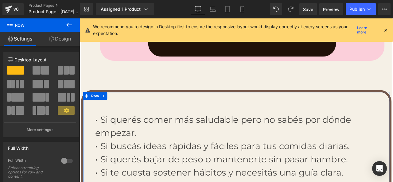
click at [56, 35] on link "Design" at bounding box center [60, 39] width 40 height 14
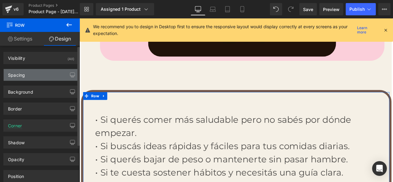
click at [43, 76] on div "Spacing" at bounding box center [41, 75] width 75 height 12
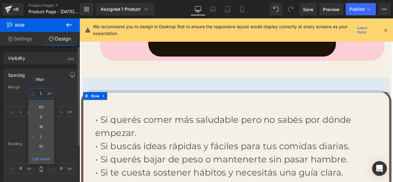
click at [48, 94] on input "L" at bounding box center [41, 93] width 26 height 10
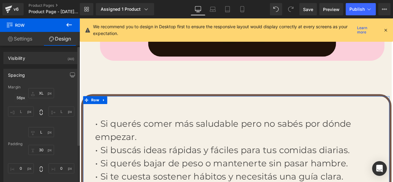
click at [29, 114] on input "L" at bounding box center [21, 111] width 26 height 10
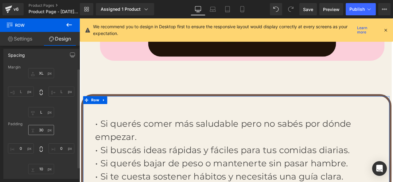
scroll to position [31, 0]
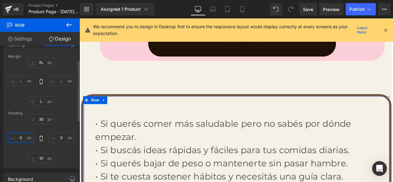
click at [25, 139] on input "0" at bounding box center [21, 138] width 26 height 10
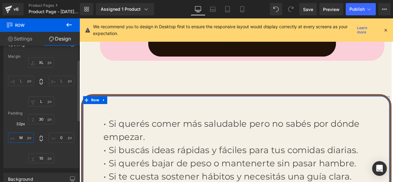
click at [29, 138] on input "M" at bounding box center [21, 138] width 26 height 10
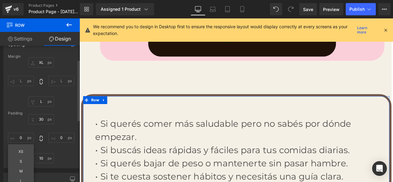
click at [12, 124] on div "30px 30 0px 0 10px 10 0 0 XS S M L XL Edit Value" at bounding box center [41, 138] width 66 height 49
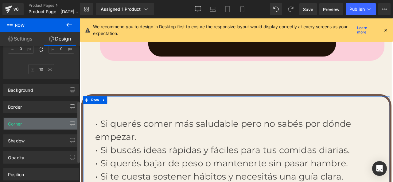
scroll to position [123, 0]
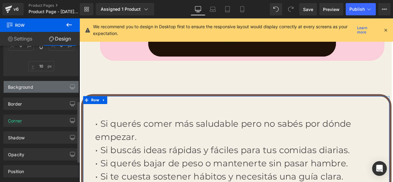
click at [56, 87] on div "Background" at bounding box center [41, 87] width 75 height 12
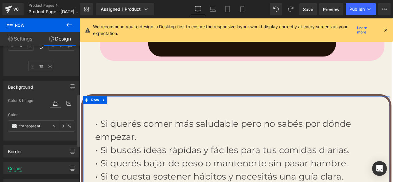
click at [56, 87] on div "Background" at bounding box center [41, 87] width 75 height 12
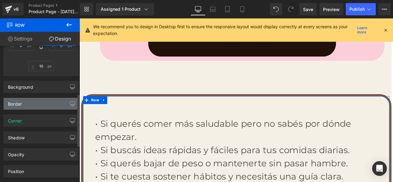
click at [54, 104] on div "Border" at bounding box center [41, 104] width 75 height 12
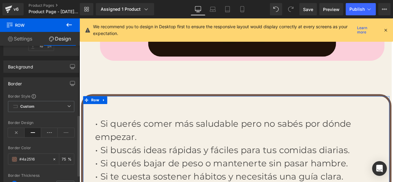
scroll to position [153, 0]
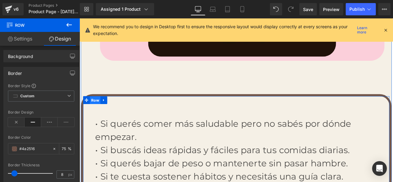
click at [95, 111] on span "Row" at bounding box center [98, 115] width 13 height 9
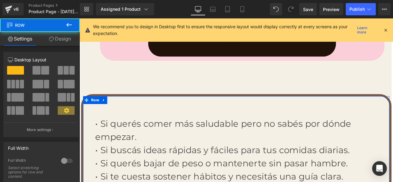
click at [55, 42] on link "Design" at bounding box center [60, 39] width 40 height 14
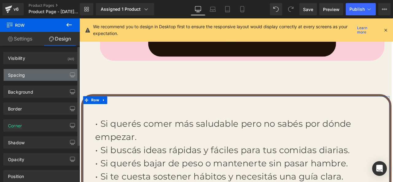
click at [49, 75] on div "Spacing" at bounding box center [41, 75] width 75 height 12
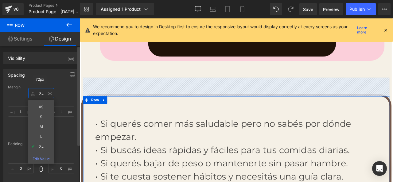
click at [46, 90] on input "XL" at bounding box center [41, 93] width 26 height 10
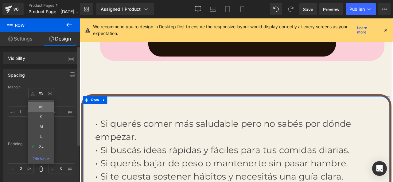
drag, startPoint x: 42, startPoint y: 106, endPoint x: 37, endPoint y: 107, distance: 5.4
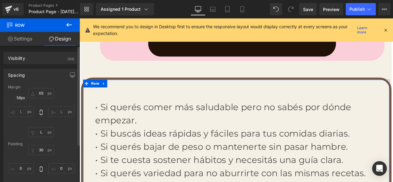
click at [28, 112] on input "L" at bounding box center [21, 111] width 26 height 10
click at [38, 110] on icon at bounding box center [41, 112] width 6 height 6
click at [44, 95] on input "XS" at bounding box center [41, 93] width 26 height 10
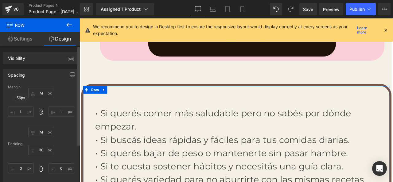
click at [29, 109] on input "L" at bounding box center [21, 111] width 26 height 10
click at [37, 108] on div "32px M 56px L 32px M 56px L" at bounding box center [41, 112] width 66 height 49
click at [38, 111] on icon at bounding box center [41, 112] width 6 height 6
click at [29, 113] on input "L" at bounding box center [21, 111] width 26 height 10
click at [16, 110] on input "L" at bounding box center [21, 111] width 26 height 10
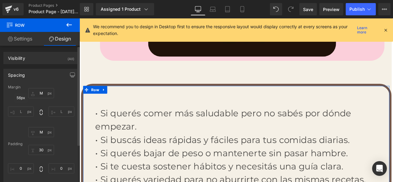
click at [9, 109] on input "L" at bounding box center [21, 111] width 26 height 10
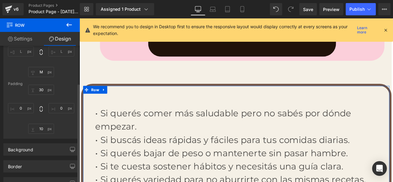
scroll to position [61, 0]
click at [27, 109] on input "0" at bounding box center [21, 107] width 26 height 10
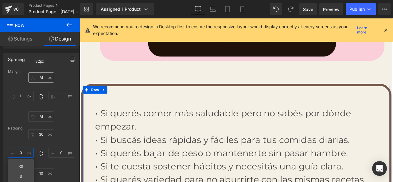
scroll to position [0, 0]
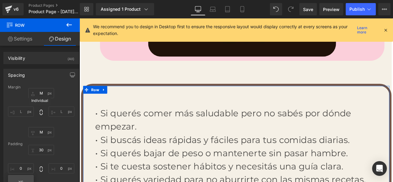
click at [39, 115] on icon at bounding box center [41, 112] width 6 height 6
click at [13, 107] on input "L" at bounding box center [21, 111] width 26 height 10
click at [72, 75] on icon "button" at bounding box center [72, 75] width 5 height 4
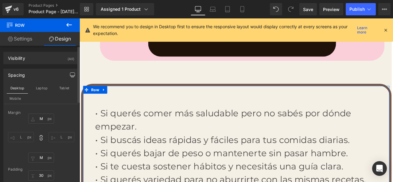
click at [70, 75] on icon "button" at bounding box center [72, 74] width 5 height 5
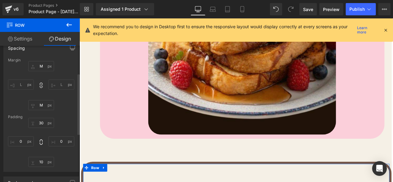
scroll to position [61, 0]
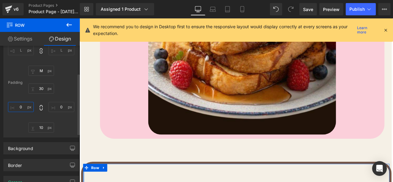
click at [27, 108] on input "0" at bounding box center [21, 107] width 26 height 10
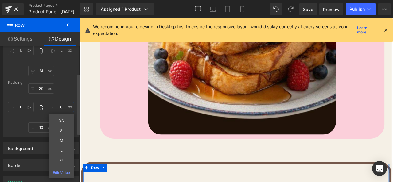
click at [65, 109] on input "0" at bounding box center [61, 107] width 26 height 10
click at [67, 111] on input "L" at bounding box center [61, 107] width 26 height 10
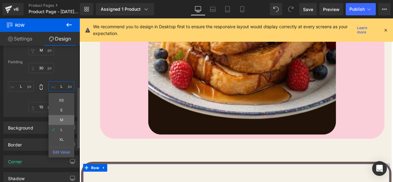
scroll to position [92, 0]
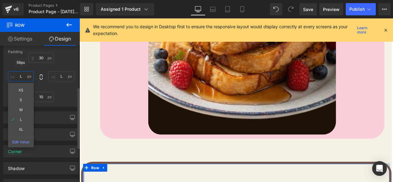
click at [22, 76] on input "L" at bounding box center [21, 76] width 26 height 10
click at [60, 75] on input "L" at bounding box center [61, 76] width 26 height 10
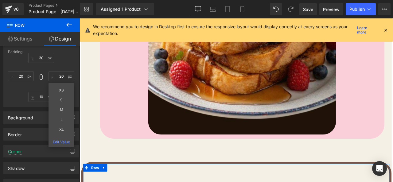
click at [16, 92] on div "30px 30 20 20 XS S M L XL Edit Value 10px 10 20 20" at bounding box center [41, 77] width 66 height 49
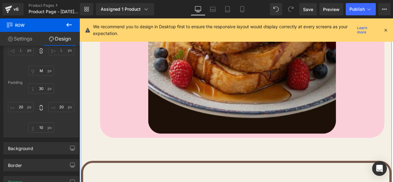
scroll to position [1973, 0]
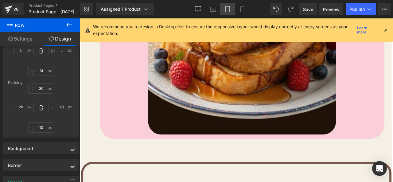
click at [232, 9] on link "Tablet" at bounding box center [227, 9] width 15 height 12
click at [241, 7] on icon at bounding box center [241, 9] width 3 height 6
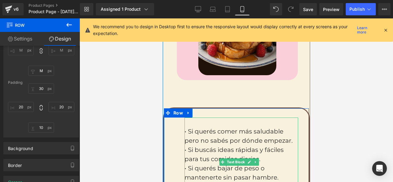
scroll to position [1153, 0]
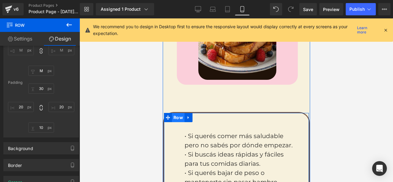
click at [178, 113] on span "Row" at bounding box center [178, 117] width 13 height 9
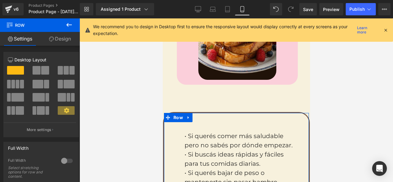
click at [50, 39] on icon at bounding box center [51, 39] width 5 height 5
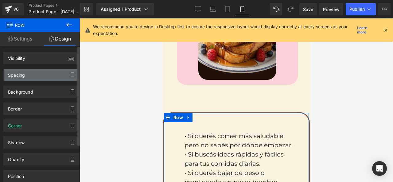
click at [43, 77] on div "Spacing" at bounding box center [41, 75] width 75 height 12
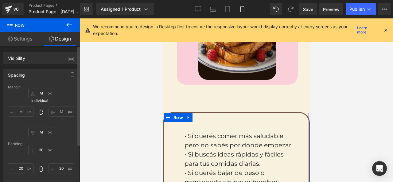
click at [40, 111] on icon at bounding box center [41, 113] width 3 height 6
click at [40, 111] on icon at bounding box center [41, 112] width 6 height 6
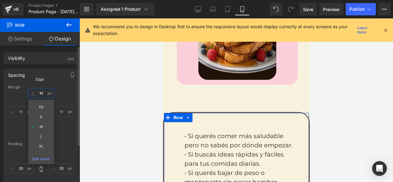
click at [42, 96] on input "M" at bounding box center [41, 93] width 26 height 10
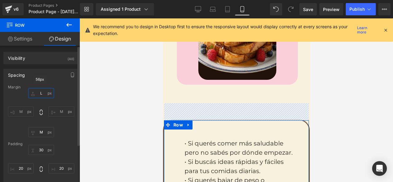
click at [48, 94] on input "L" at bounding box center [41, 93] width 26 height 10
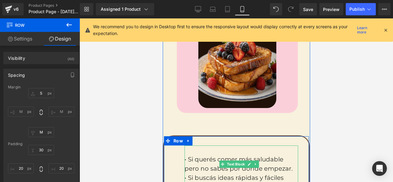
scroll to position [1122, 0]
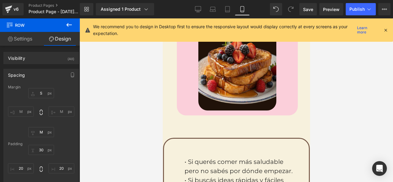
click at [139, 110] on div at bounding box center [235, 100] width 313 height 164
click at [201, 6] on icon at bounding box center [198, 9] width 6 height 6
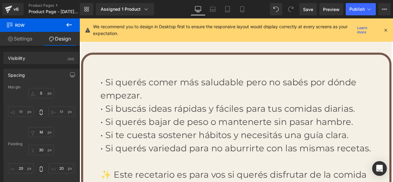
scroll to position [2096, 0]
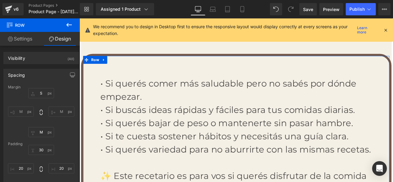
click at [27, 40] on link "Settings" at bounding box center [20, 39] width 40 height 14
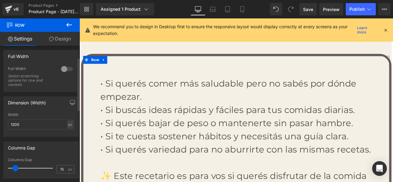
scroll to position [92, 0]
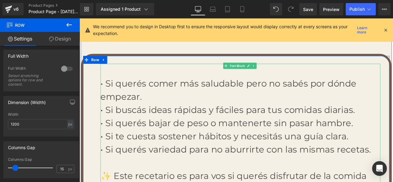
click at [137, 76] on p at bounding box center [269, 80] width 331 height 16
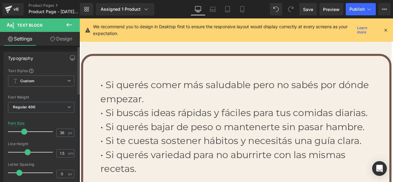
click at [25, 133] on span at bounding box center [24, 132] width 6 height 6
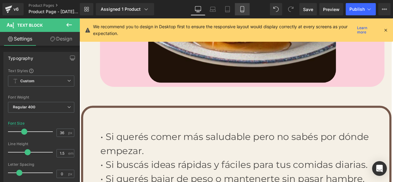
click at [248, 10] on link "Mobile" at bounding box center [242, 9] width 15 height 12
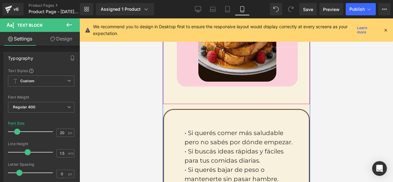
scroll to position [1152, 0]
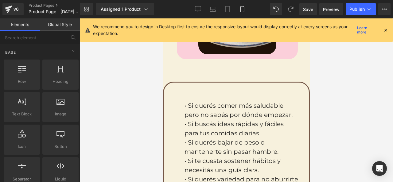
scroll to position [1179, 0]
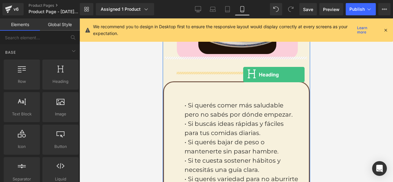
drag, startPoint x: 222, startPoint y: 96, endPoint x: 243, endPoint y: 75, distance: 29.7
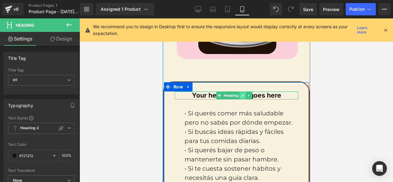
click at [243, 94] on icon at bounding box center [242, 96] width 3 height 4
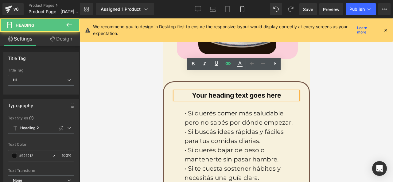
click at [256, 91] on h1 "Your heading text goes here" at bounding box center [235, 95] width 123 height 8
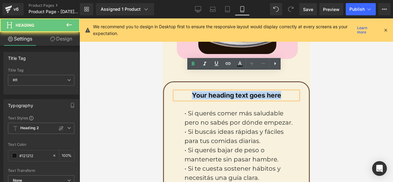
click at [256, 91] on h1 "Your heading text goes here" at bounding box center [235, 95] width 123 height 8
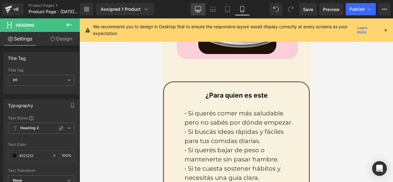
click at [195, 10] on icon at bounding box center [198, 9] width 6 height 6
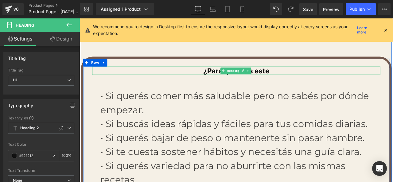
click at [301, 78] on h1 "¿Para quien es este" at bounding box center [265, 80] width 341 height 10
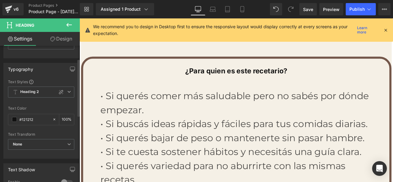
scroll to position [31, 0]
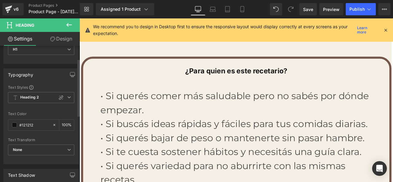
click at [60, 100] on div at bounding box center [60, 97] width 7 height 7
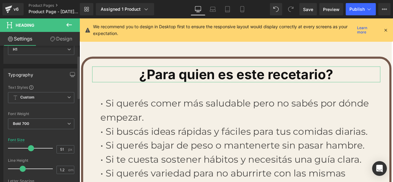
drag, startPoint x: 21, startPoint y: 146, endPoint x: 30, endPoint y: 148, distance: 9.9
click at [30, 148] on span at bounding box center [31, 148] width 6 height 6
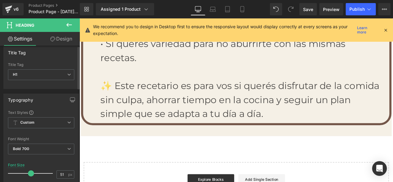
scroll to position [0, 0]
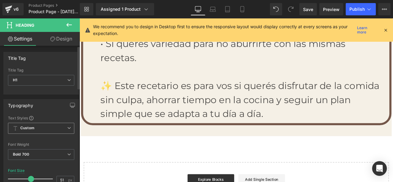
click at [67, 128] on icon at bounding box center [69, 128] width 4 height 4
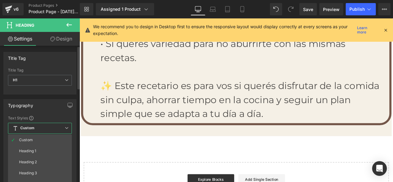
click at [66, 128] on icon at bounding box center [67, 128] width 4 height 4
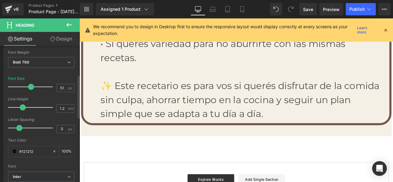
scroll to position [123, 0]
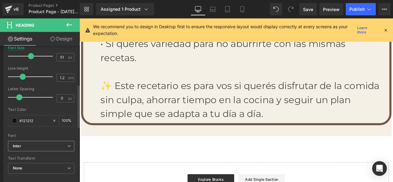
click at [67, 147] on icon at bounding box center [69, 146] width 4 height 4
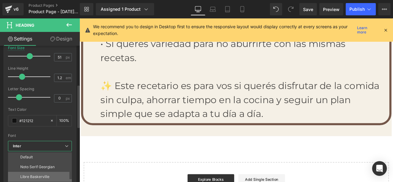
click at [52, 173] on li "Libre Baskerville" at bounding box center [41, 177] width 67 height 10
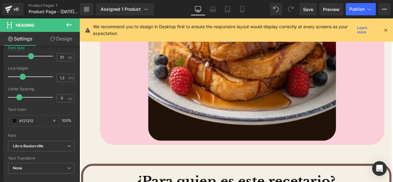
scroll to position [2031, 0]
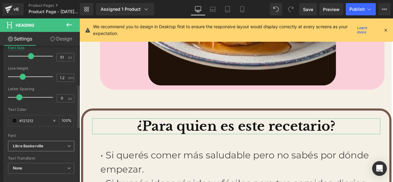
click at [53, 150] on span "Libre Baskerville" at bounding box center [41, 146] width 66 height 11
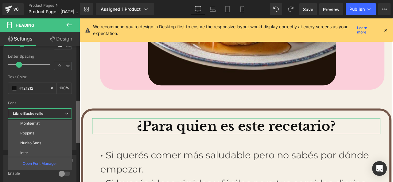
scroll to position [172, 0]
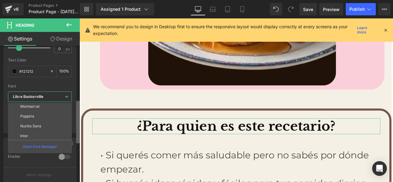
click at [76, 116] on b at bounding box center [78, 122] width 4 height 42
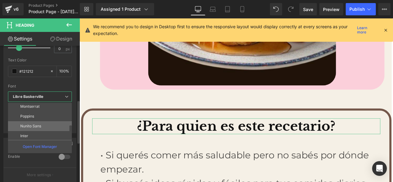
click at [52, 129] on li "Nunito Sans" at bounding box center [41, 126] width 67 height 10
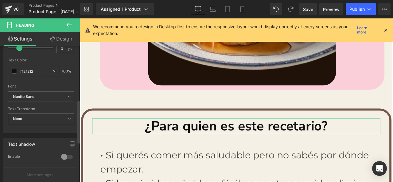
click at [67, 121] on icon at bounding box center [69, 119] width 4 height 4
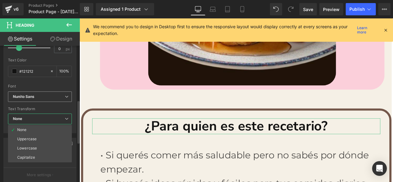
click at [48, 95] on b "Nunito Sans" at bounding box center [39, 96] width 52 height 5
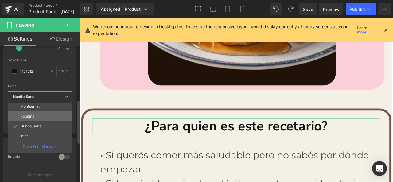
click at [48, 114] on li "Poppins" at bounding box center [41, 116] width 67 height 10
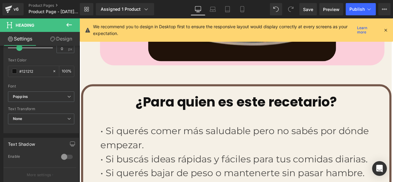
scroll to position [2062, 0]
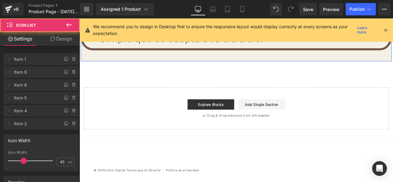
scroll to position [2337, 0]
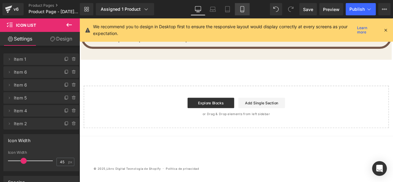
click at [242, 14] on link "Mobile" at bounding box center [242, 9] width 15 height 12
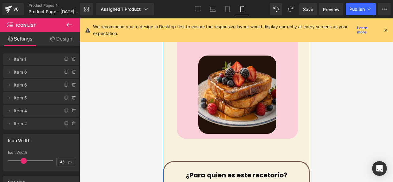
scroll to position [1182, 0]
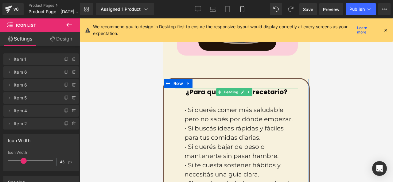
click at [228, 88] on span "Heading" at bounding box center [230, 91] width 17 height 7
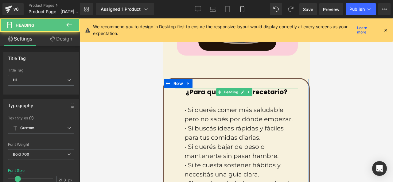
click at [211, 88] on h1 "¿Para quien es este recetario?" at bounding box center [235, 92] width 123 height 8
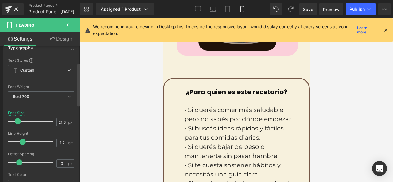
scroll to position [61, 0]
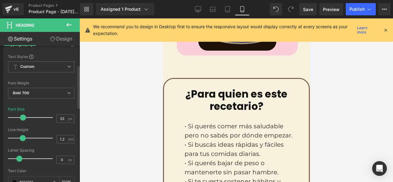
drag, startPoint x: 19, startPoint y: 118, endPoint x: 24, endPoint y: 119, distance: 5.1
click at [24, 119] on span at bounding box center [23, 117] width 6 height 6
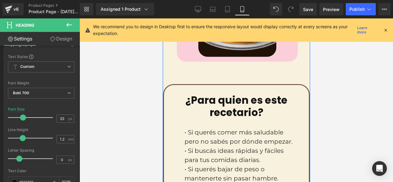
scroll to position [1213, 0]
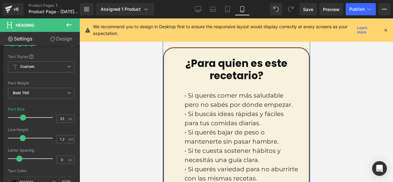
click at [188, 91] on p "• Si querés comer más saludable pero no sabés por dónde empezar." at bounding box center [241, 100] width 114 height 18
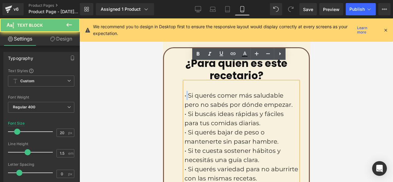
click at [186, 91] on p "• Si querés comer más saludable pero no sabés por dónde empezar." at bounding box center [241, 100] width 114 height 18
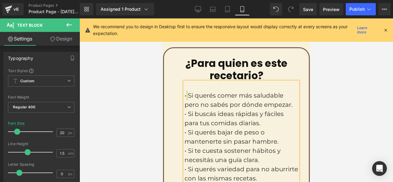
drag, startPoint x: 114, startPoint y: 57, endPoint x: 171, endPoint y: 4, distance: 78.1
click at [114, 57] on div at bounding box center [235, 100] width 313 height 164
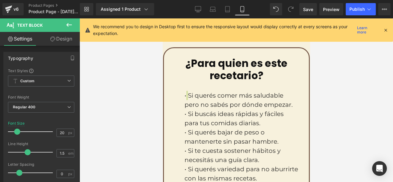
drag, startPoint x: 114, startPoint y: 68, endPoint x: 156, endPoint y: 3, distance: 77.6
click at [116, 62] on div at bounding box center [235, 100] width 313 height 164
click at [132, 106] on div at bounding box center [235, 100] width 313 height 164
click at [111, 88] on div at bounding box center [235, 100] width 313 height 164
click at [312, 13] on link "Save" at bounding box center [307, 9] width 17 height 12
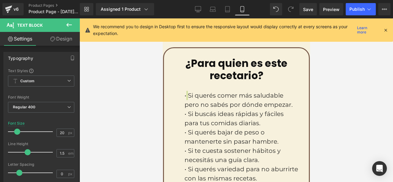
click at [132, 86] on div at bounding box center [235, 100] width 313 height 164
click at [351, 12] on button "Publish" at bounding box center [360, 9] width 30 height 12
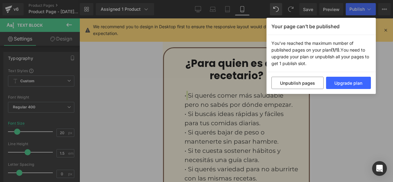
click at [385, 69] on div "Your page can’t be published You've reached the maximum number of published pag…" at bounding box center [196, 91] width 393 height 182
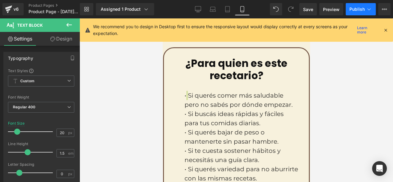
click at [365, 10] on button "Publish" at bounding box center [360, 9] width 30 height 12
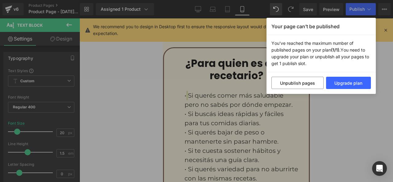
drag, startPoint x: 314, startPoint y: 106, endPoint x: 314, endPoint y: 93, distance: 13.2
click at [314, 106] on div "Your page can’t be published You've reached the maximum number of published pag…" at bounding box center [196, 91] width 393 height 182
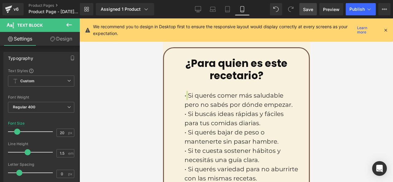
click at [314, 11] on link "Save" at bounding box center [307, 9] width 17 height 12
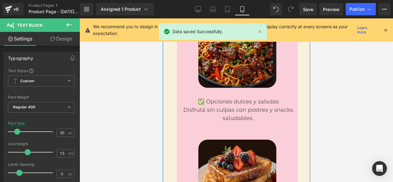
scroll to position [998, 0]
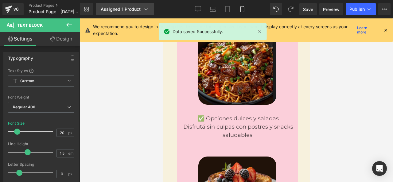
click at [114, 5] on link "Assigned 1 Product" at bounding box center [125, 9] width 58 height 12
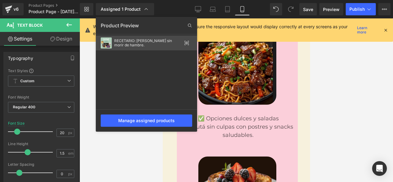
click at [133, 44] on div "RECETARIO: [PERSON_NAME] sin morir de hambre." at bounding box center [148, 43] width 68 height 9
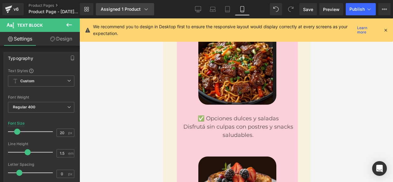
click at [133, 12] on link "Assigned 1 Product" at bounding box center [125, 9] width 58 height 12
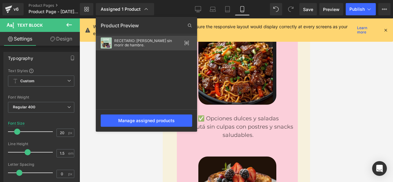
click at [186, 41] on icon at bounding box center [186, 43] width 5 height 5
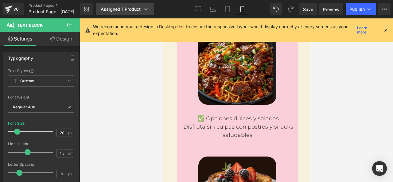
click at [123, 7] on div "Assigned 1 Product" at bounding box center [125, 9] width 48 height 6
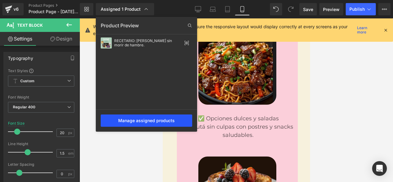
click at [156, 123] on div "Manage assigned products" at bounding box center [146, 120] width 91 height 12
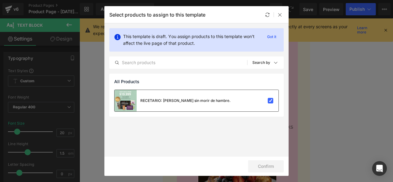
click at [257, 109] on div "RECETARIO: [PERSON_NAME] sin morir de hambre." at bounding box center [196, 100] width 164 height 21
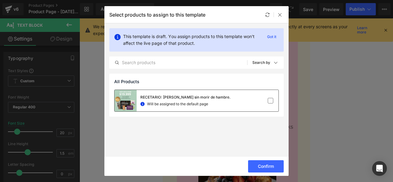
click at [259, 104] on div "RECETARIO: [PERSON_NAME] sin morir de hambre. Will be assigned to the default p…" at bounding box center [196, 100] width 164 height 21
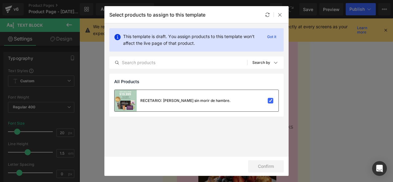
click at [260, 107] on div "RECETARIO: [PERSON_NAME] sin morir de hambre." at bounding box center [196, 100] width 164 height 21
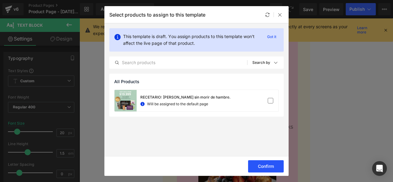
click at [259, 161] on button "Confirm" at bounding box center [266, 166] width 36 height 12
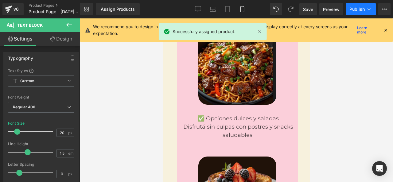
click at [347, 4] on button "Publish" at bounding box center [360, 9] width 30 height 12
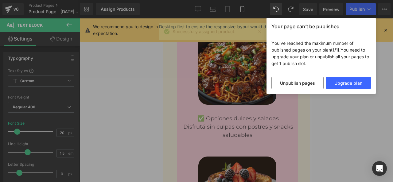
click at [313, 125] on div "Your page can’t be published You've reached the maximum number of published pag…" at bounding box center [196, 91] width 393 height 182
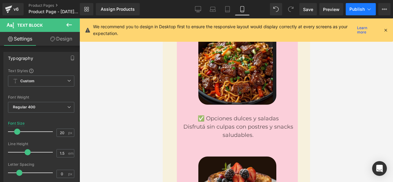
click at [353, 8] on span "Publish" at bounding box center [356, 9] width 15 height 5
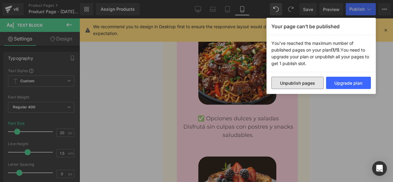
click at [297, 87] on button "Unpublish pages" at bounding box center [297, 83] width 52 height 12
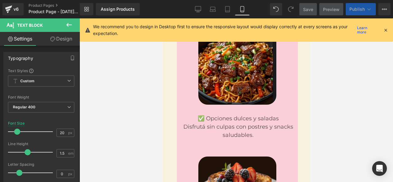
click at [358, 7] on span "Publish" at bounding box center [356, 9] width 15 height 5
click at [379, 8] on button "Upgrade Plan View Live Page View with current Template Save Template to Library…" at bounding box center [384, 9] width 12 height 12
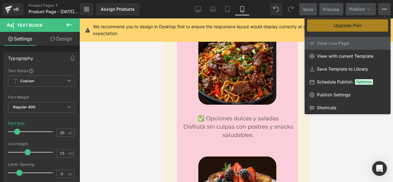
drag, startPoint x: 157, startPoint y: 75, endPoint x: 144, endPoint y: 37, distance: 40.9
click at [157, 75] on div at bounding box center [235, 100] width 313 height 164
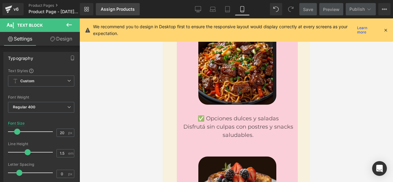
click at [131, 11] on div "Assign Products" at bounding box center [118, 9] width 34 height 5
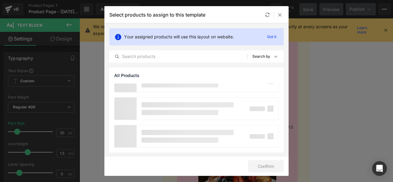
scroll to position [0, 0]
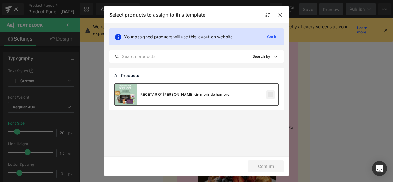
click at [269, 93] on label at bounding box center [271, 95] width 6 height 6
click at [270, 95] on input "checkbox" at bounding box center [270, 95] width 0 height 0
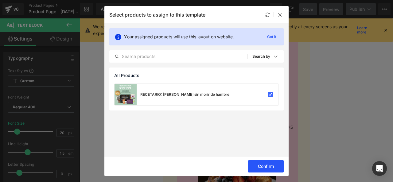
click at [267, 167] on button "Confirm" at bounding box center [266, 166] width 36 height 12
click at [262, 166] on button "Success" at bounding box center [261, 166] width 43 height 12
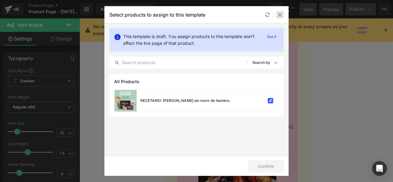
click at [278, 18] on div at bounding box center [279, 14] width 7 height 7
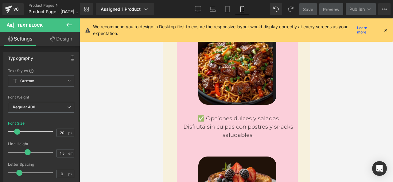
click at [387, 31] on icon at bounding box center [386, 30] width 6 height 6
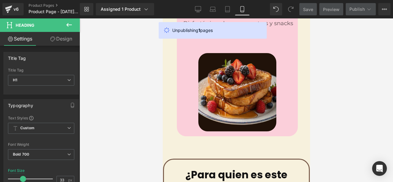
scroll to position [1234, 0]
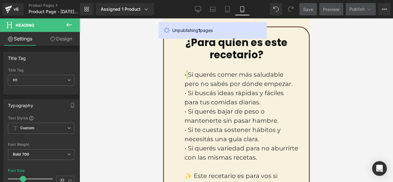
drag, startPoint x: 138, startPoint y: 65, endPoint x: 145, endPoint y: 65, distance: 6.8
click at [139, 65] on div at bounding box center [235, 100] width 313 height 164
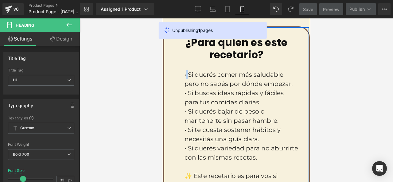
click at [182, 69] on div "¿Para quien es este recetario? Heading • Si querés [PERSON_NAME] más saludable …" at bounding box center [236, 127] width 133 height 181
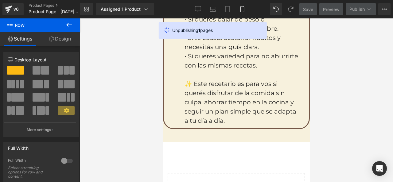
scroll to position [1418, 0]
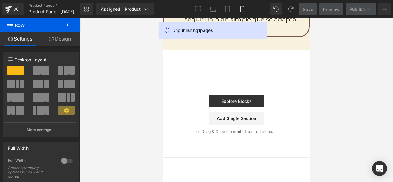
click at [135, 77] on div at bounding box center [235, 100] width 313 height 164
drag, startPoint x: 72, startPoint y: 27, endPoint x: 118, endPoint y: 41, distance: 48.4
click at [72, 27] on icon at bounding box center [68, 24] width 7 height 7
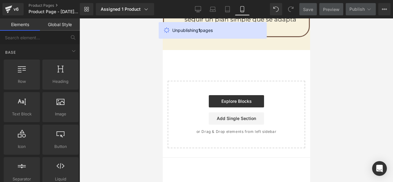
click at [199, 16] on div "Library Assigned 1 Product Product Preview RECETARIO: [PERSON_NAME] sin morir d…" at bounding box center [236, 9] width 313 height 18
click at [199, 3] on link "Desktop" at bounding box center [198, 9] width 15 height 12
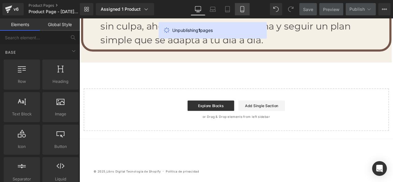
click at [236, 10] on link "Mobile" at bounding box center [242, 9] width 15 height 12
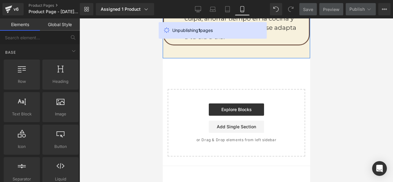
scroll to position [1411, 0]
